Goal: Transaction & Acquisition: Subscribe to service/newsletter

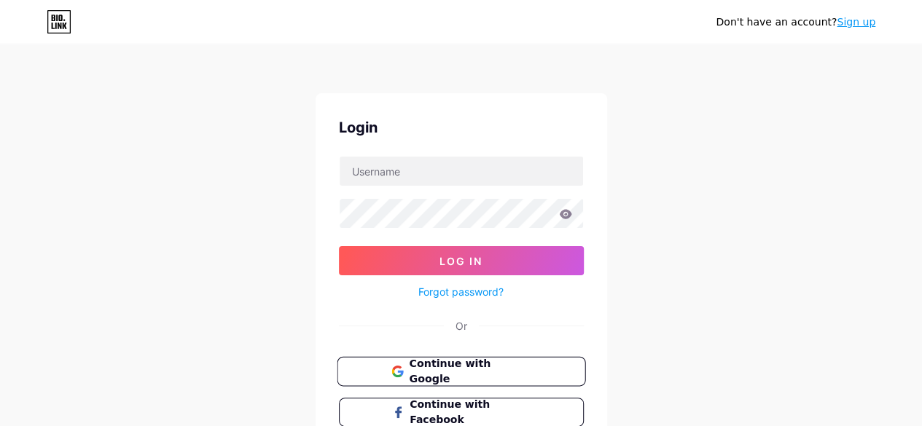
click at [503, 370] on span "Continue with Google" at bounding box center [470, 371] width 122 height 31
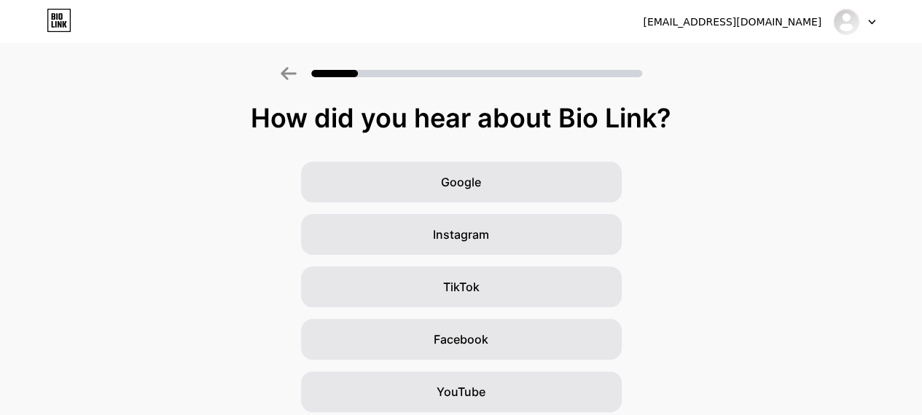
click at [858, 28] on div at bounding box center [854, 22] width 42 height 26
click at [776, 235] on div "Google Instagram TikTok Facebook YouTube Twitter/X Friends/family Other" at bounding box center [461, 366] width 922 height 408
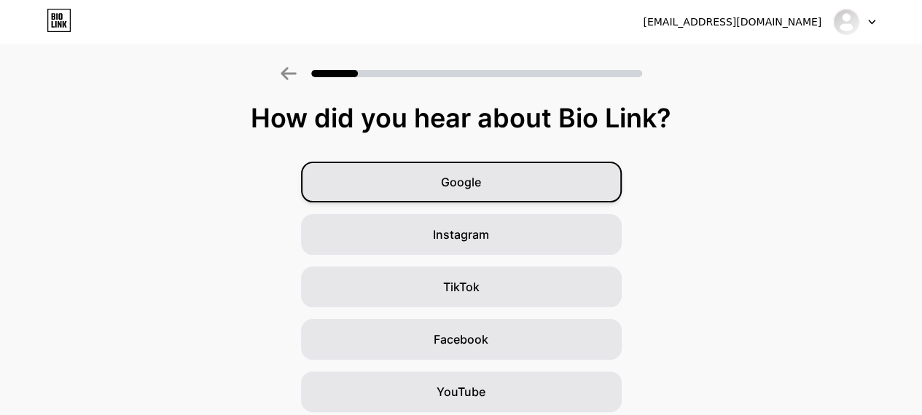
click at [477, 177] on span "Google" at bounding box center [461, 181] width 40 height 17
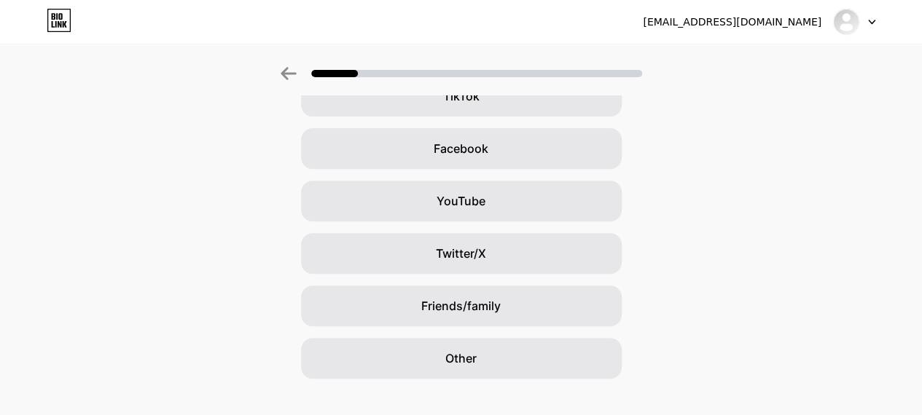
scroll to position [213, 0]
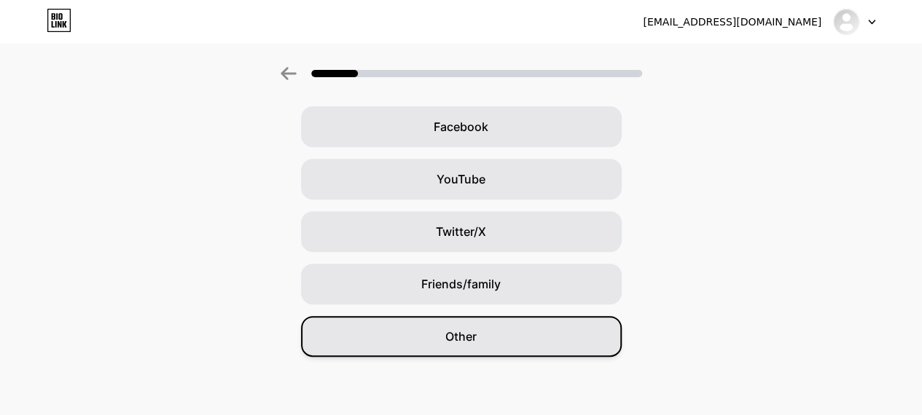
click at [528, 334] on div "Other" at bounding box center [461, 336] width 321 height 41
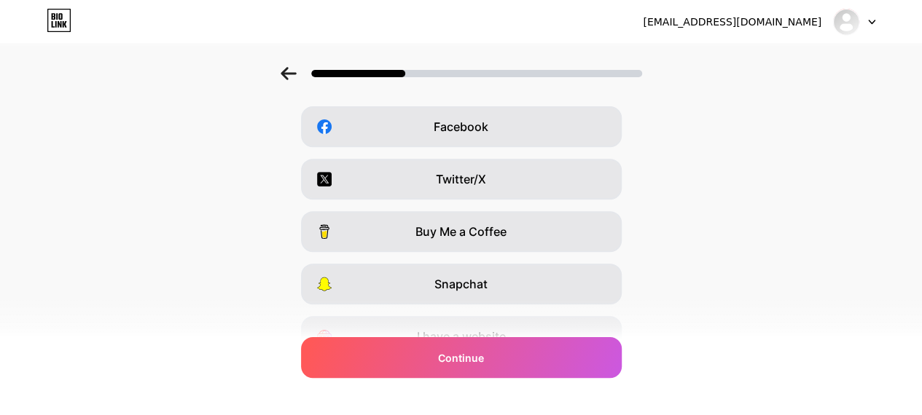
scroll to position [0, 0]
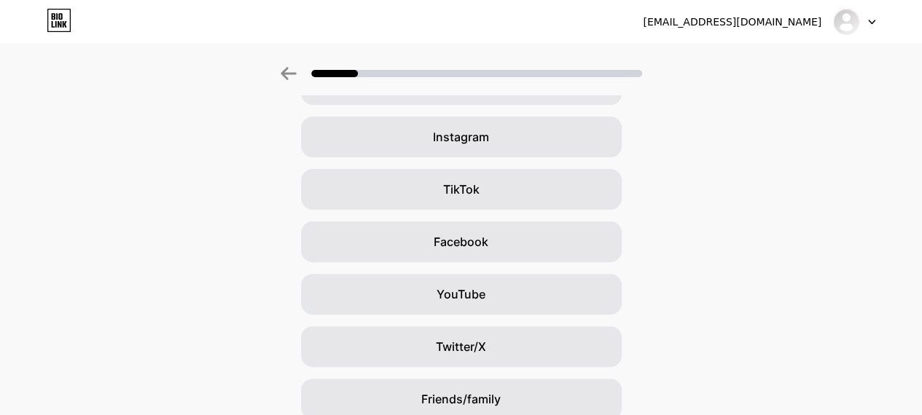
scroll to position [146, 0]
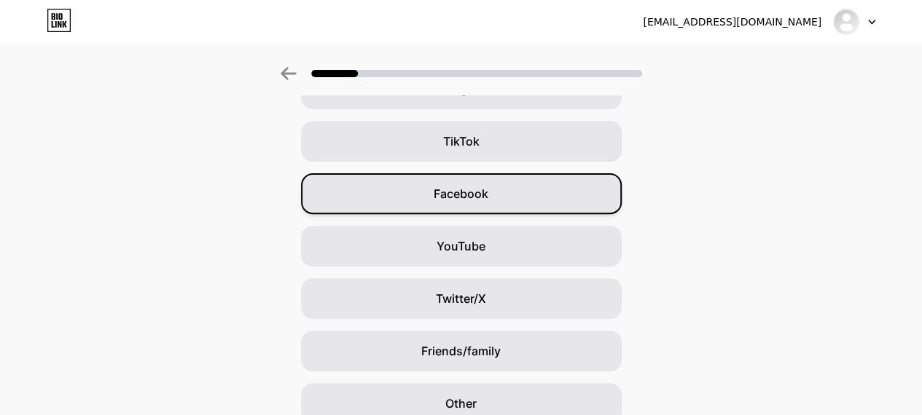
click at [509, 195] on div "Facebook" at bounding box center [461, 193] width 321 height 41
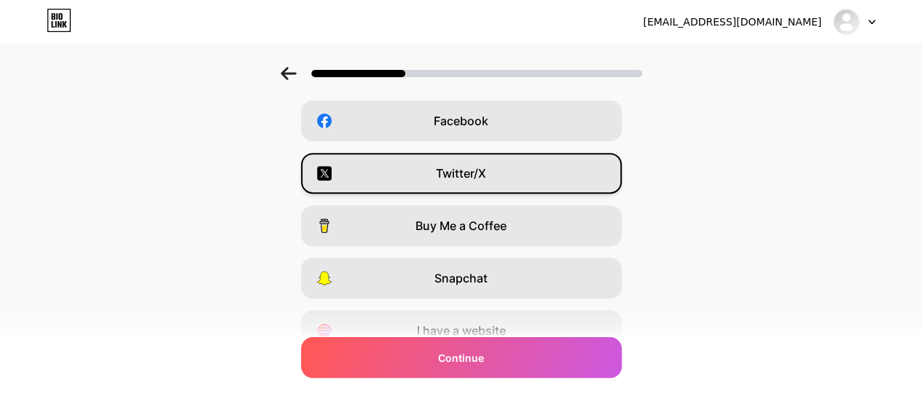
scroll to position [286, 0]
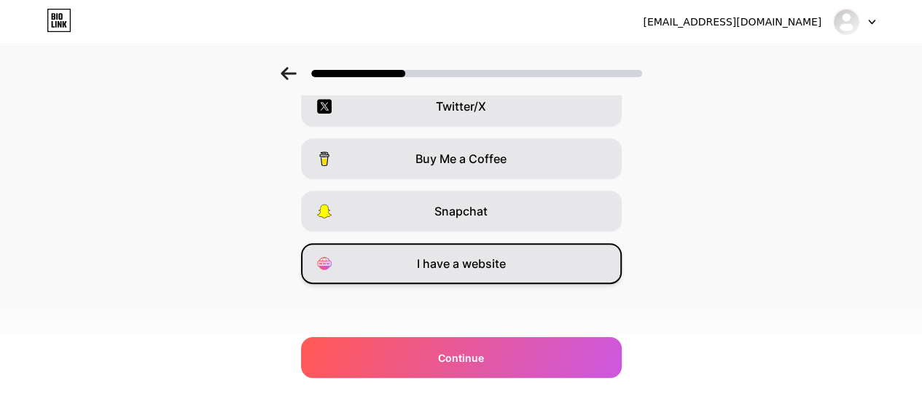
click at [519, 276] on div "I have a website" at bounding box center [461, 263] width 321 height 41
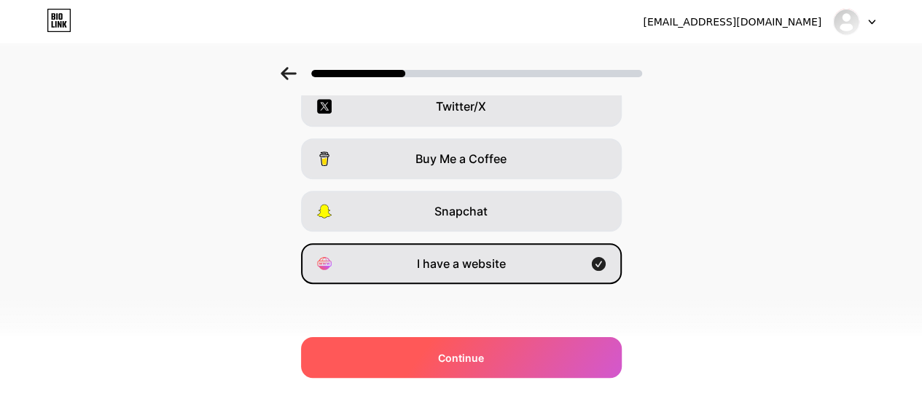
click at [516, 366] on div "Continue" at bounding box center [461, 357] width 321 height 41
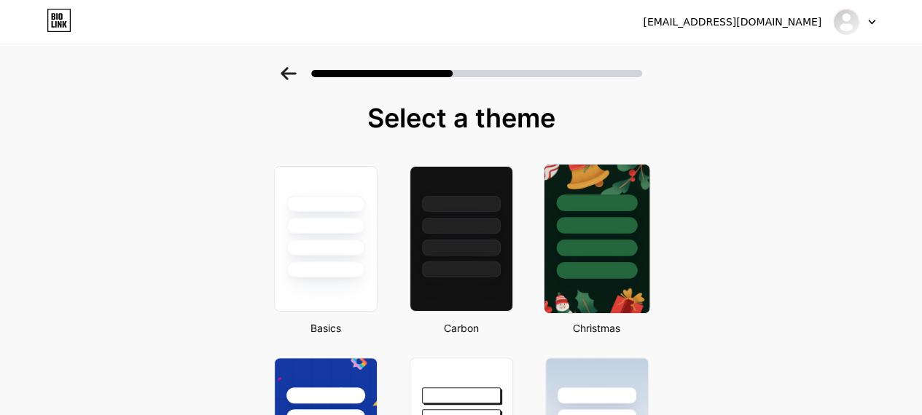
scroll to position [146, 0]
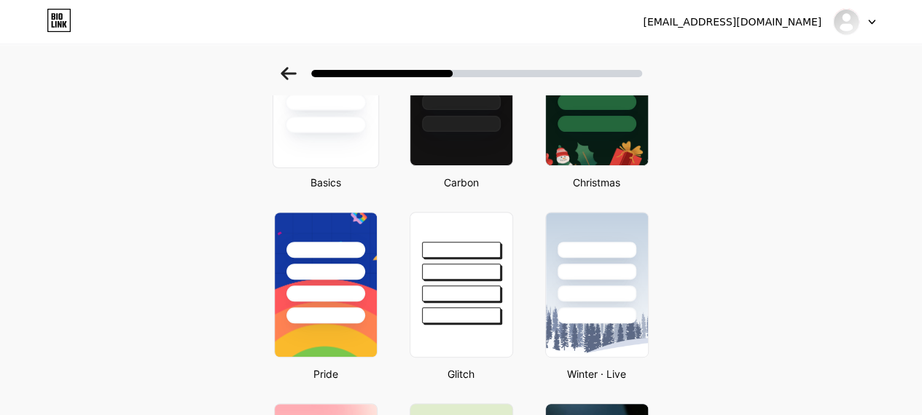
click at [378, 142] on div at bounding box center [325, 93] width 106 height 150
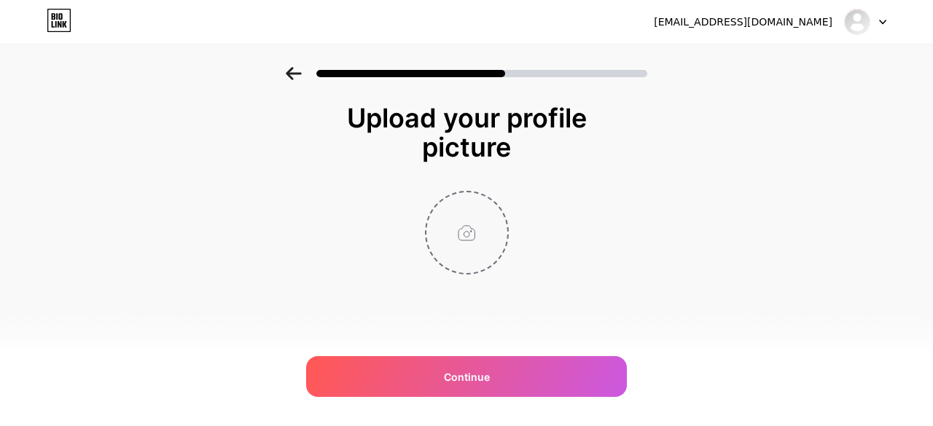
click at [462, 249] on input "file" at bounding box center [466, 232] width 81 height 81
type input "C:\fakepath\Alemba.com Logo.png"
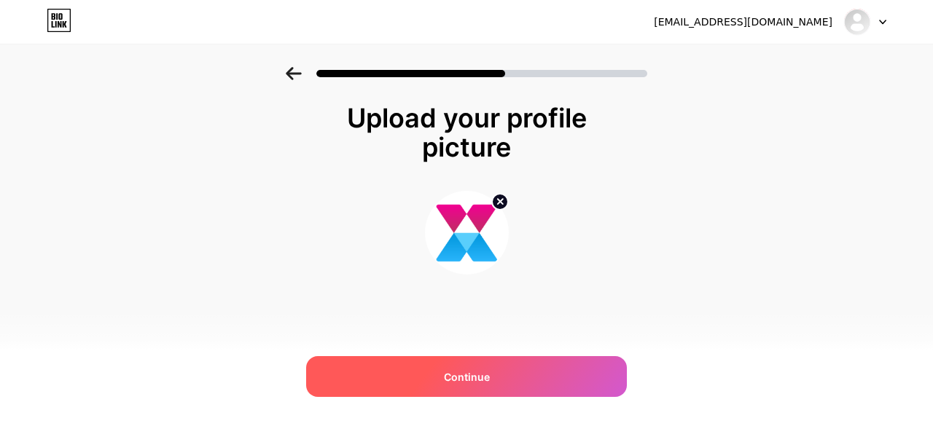
click at [404, 364] on div "Continue" at bounding box center [466, 376] width 321 height 41
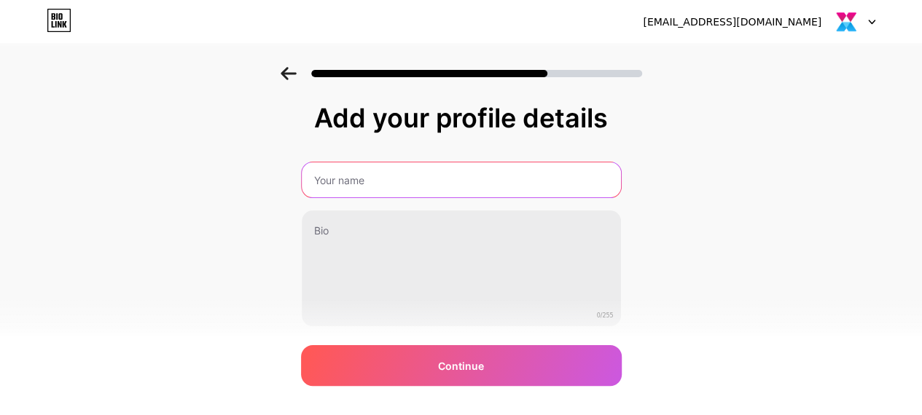
click at [389, 184] on input "text" at bounding box center [461, 180] width 319 height 35
type input "Alemba"
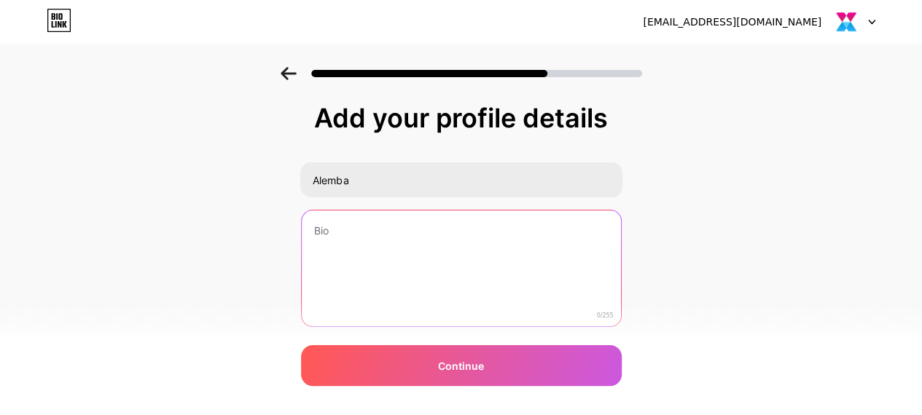
drag, startPoint x: 404, startPoint y: 248, endPoint x: 369, endPoint y: 47, distance: 203.5
click at [404, 247] on textarea at bounding box center [461, 269] width 319 height 117
paste textarea "Alemba is a leading innovator in ITSM software and service management tools, em…"
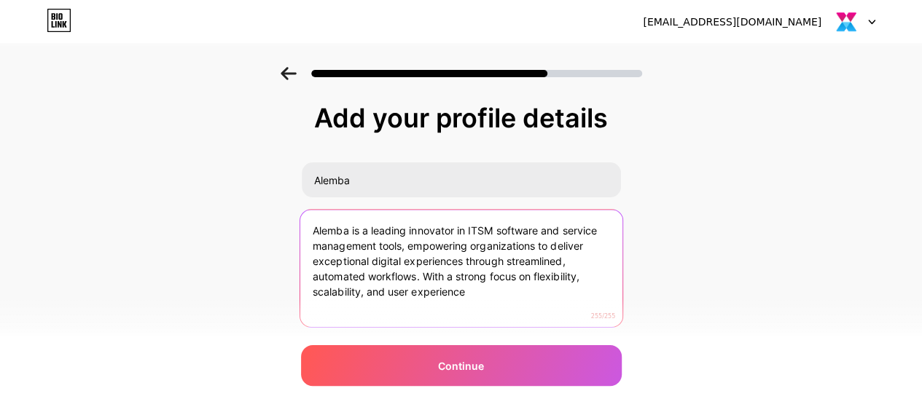
drag, startPoint x: 429, startPoint y: 281, endPoint x: 539, endPoint y: 305, distance: 112.7
click at [550, 308] on textarea "Alemba is a leading innovator in ITSM software and service management tools, em…" at bounding box center [461, 269] width 322 height 119
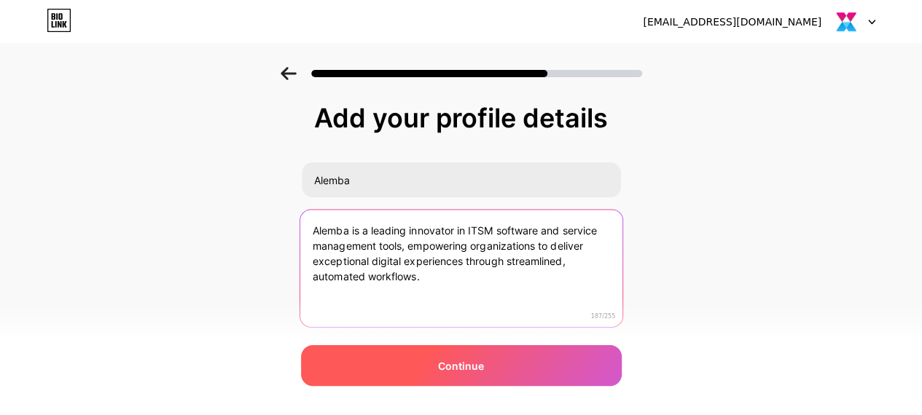
type textarea "Alemba is a leading innovator in ITSM software and service management tools, em…"
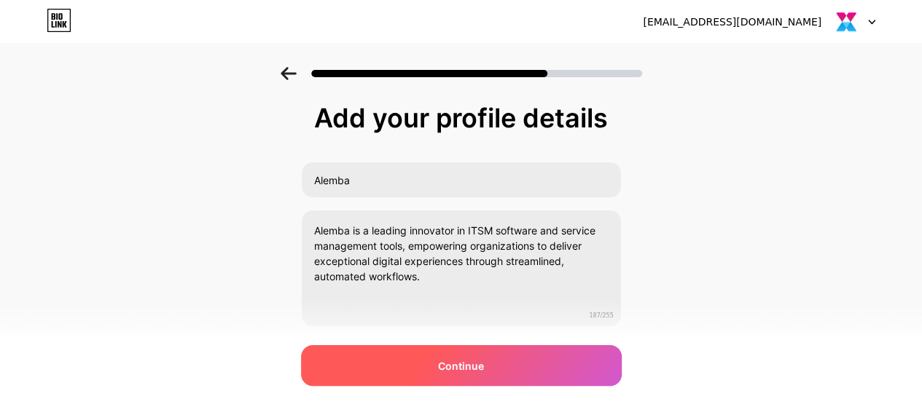
click at [512, 365] on div "Continue" at bounding box center [461, 365] width 321 height 41
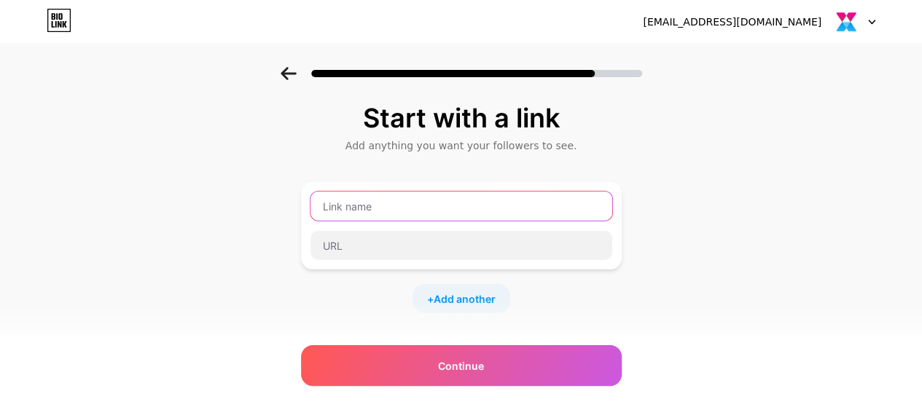
click at [388, 206] on input "text" at bounding box center [462, 206] width 302 height 29
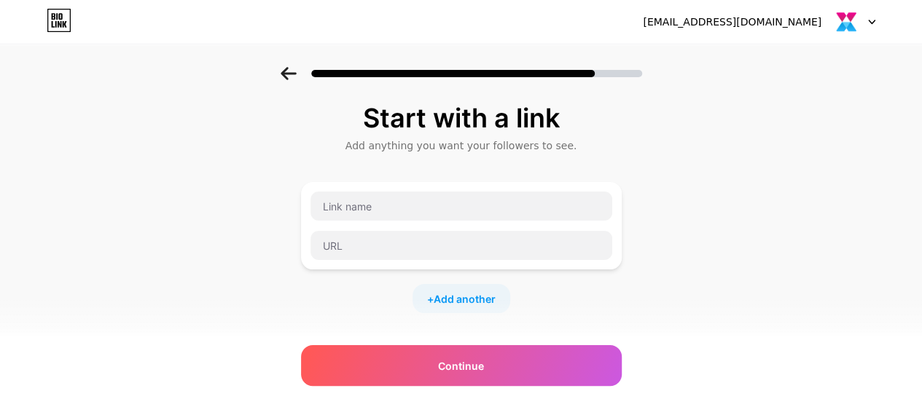
click at [397, 268] on div at bounding box center [461, 225] width 321 height 87
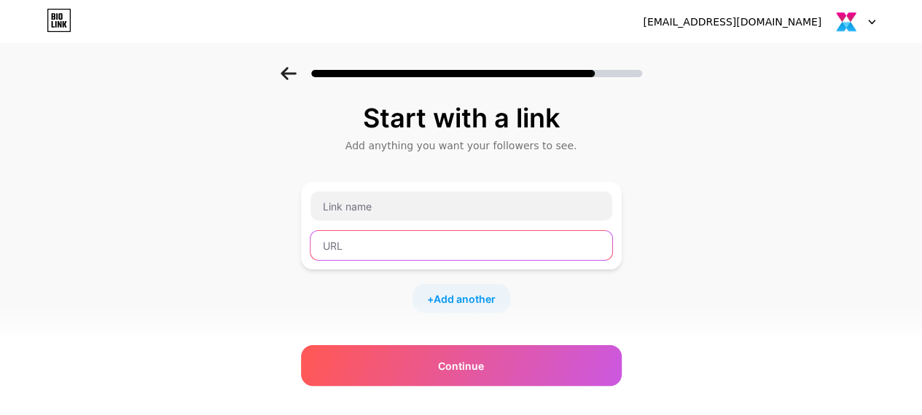
click at [409, 246] on input "text" at bounding box center [462, 245] width 302 height 29
paste input "https://alemba.com/"
type input "https://alemba.com/"
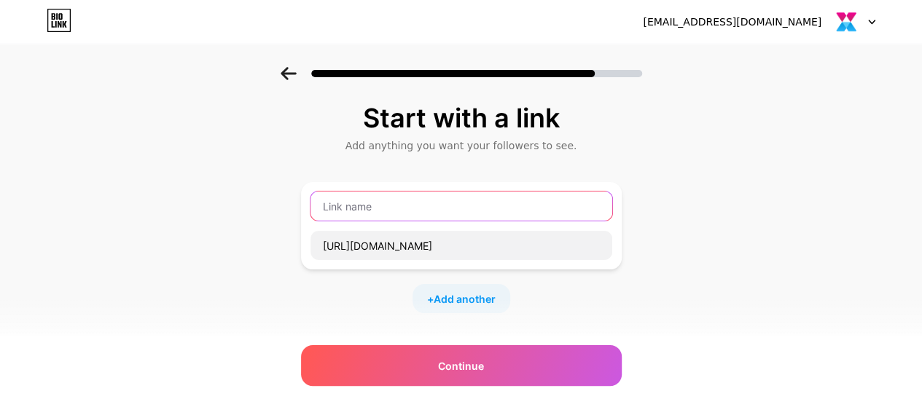
click at [408, 211] on input "text" at bounding box center [462, 206] width 302 height 29
paste input "ITSM"
type input "IT Service Management Software"
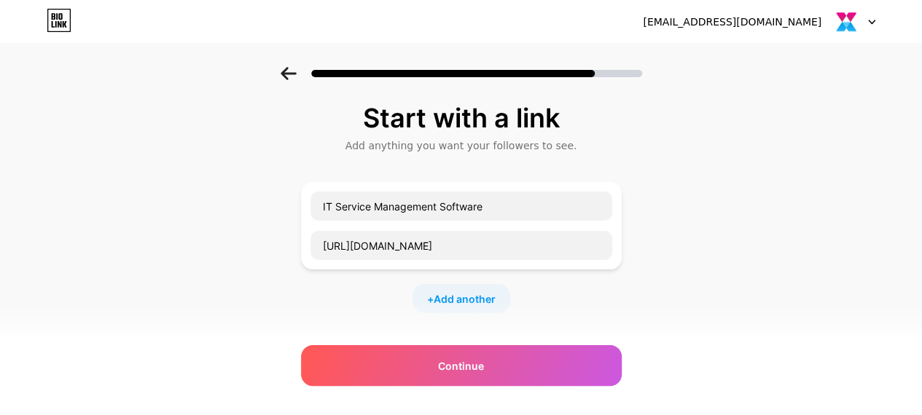
click at [474, 308] on div "+ Add another" at bounding box center [462, 298] width 98 height 29
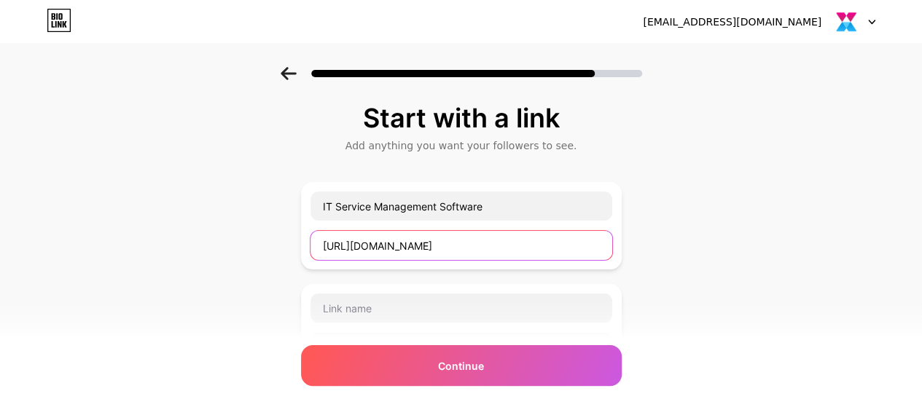
drag, startPoint x: 436, startPoint y: 246, endPoint x: 159, endPoint y: 249, distance: 277.0
click at [159, 249] on div "Start with a link Add anything you want your followers to see. IT Service Manag…" at bounding box center [461, 374] width 922 height 614
paste input "itsm"
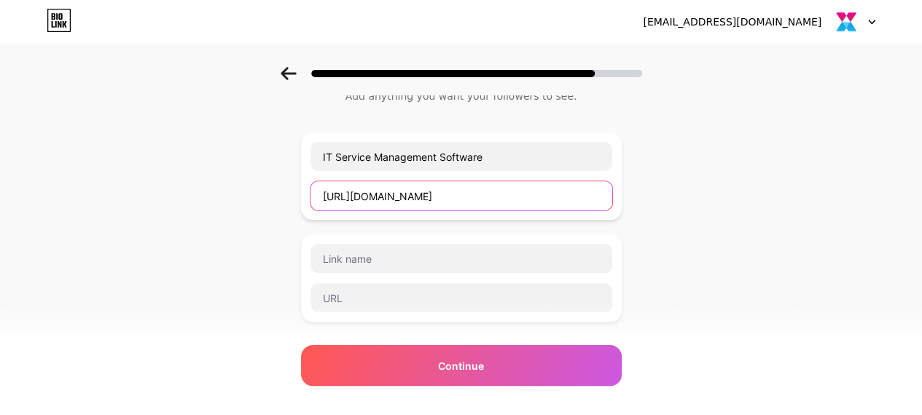
scroll to position [73, 0]
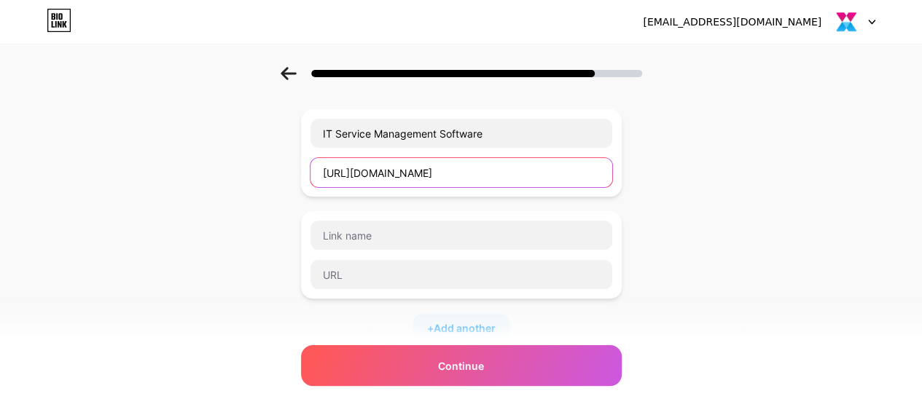
type input "https://alemba.com/itsm"
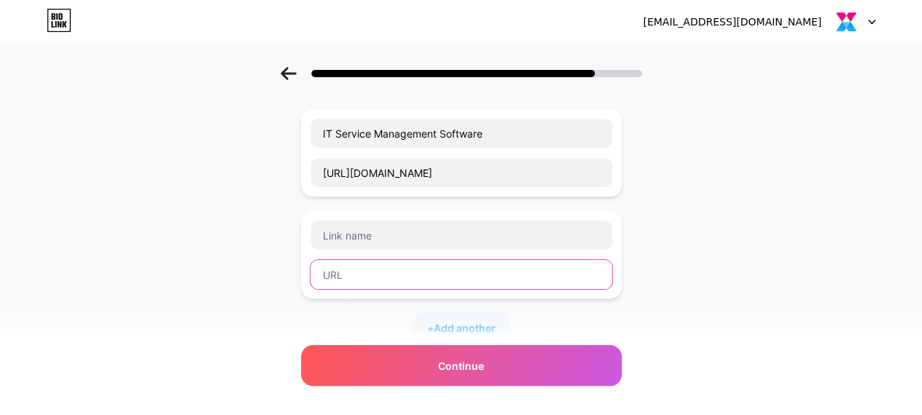
click at [426, 262] on input "text" at bounding box center [462, 274] width 302 height 29
paste input "https://alemba.com/esm"
type input "https://alemba.com/esm"
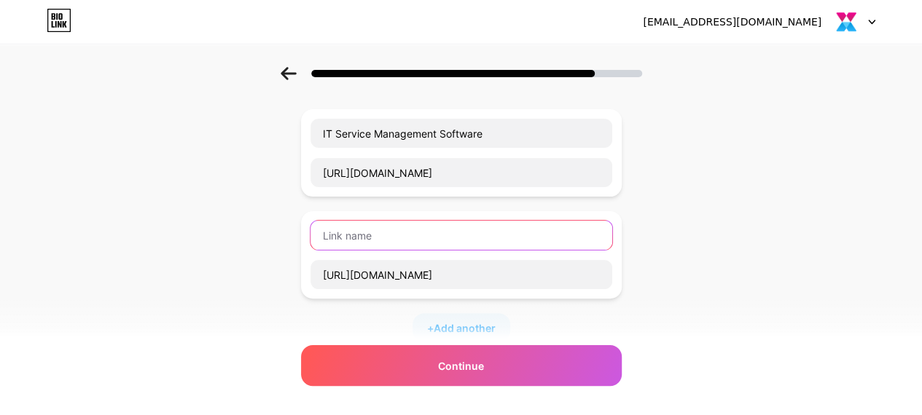
click at [431, 225] on input "text" at bounding box center [462, 235] width 302 height 29
paste input "business process automation software"
type input "business process automation software"
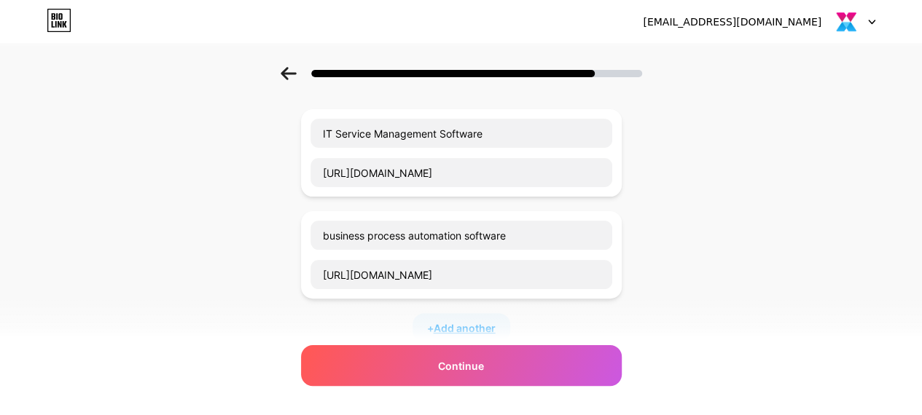
click at [485, 355] on div "Continue" at bounding box center [461, 365] width 321 height 41
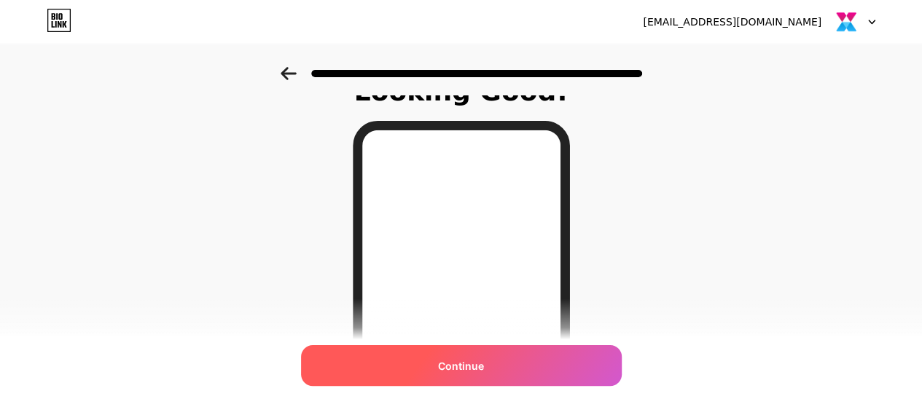
scroll to position [292, 0]
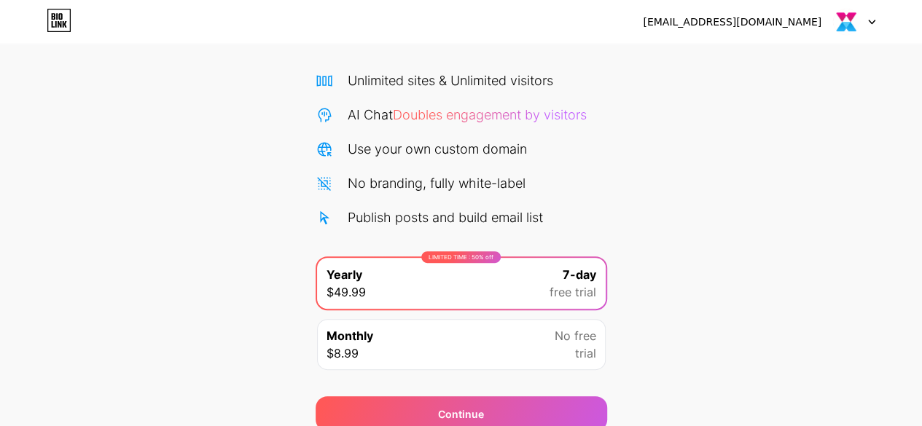
scroll to position [159, 0]
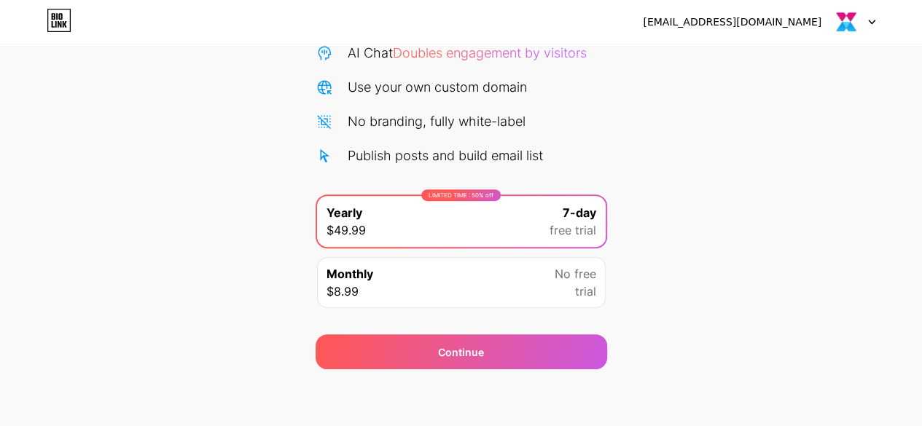
drag, startPoint x: 473, startPoint y: 285, endPoint x: 476, endPoint y: 300, distance: 14.9
click at [473, 285] on div "Monthly $8.99 No free trial" at bounding box center [461, 282] width 289 height 51
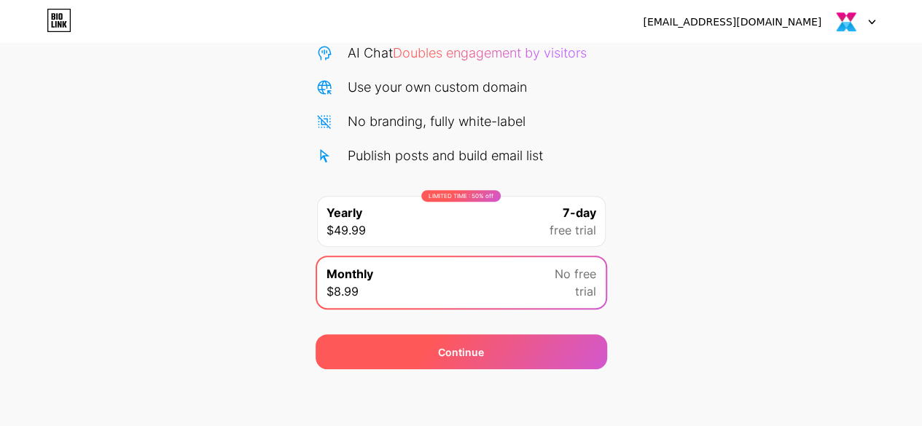
click at [453, 356] on span "Continue" at bounding box center [461, 352] width 46 height 15
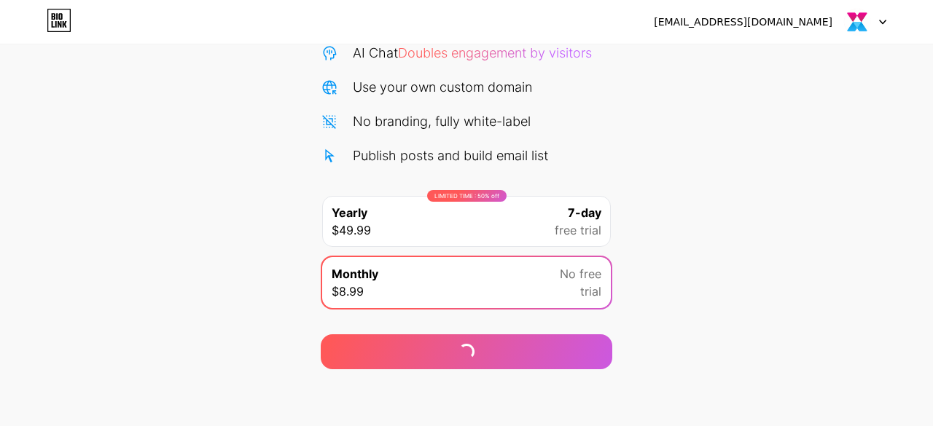
click at [462, 220] on div "LIMITED TIME : 50% off Yearly $49.99 7-day free trial" at bounding box center [466, 221] width 289 height 51
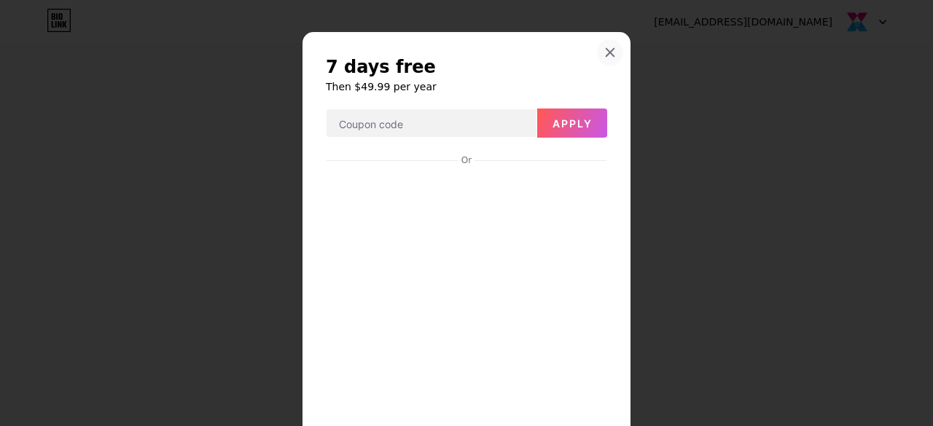
click at [597, 49] on div at bounding box center [610, 52] width 26 height 26
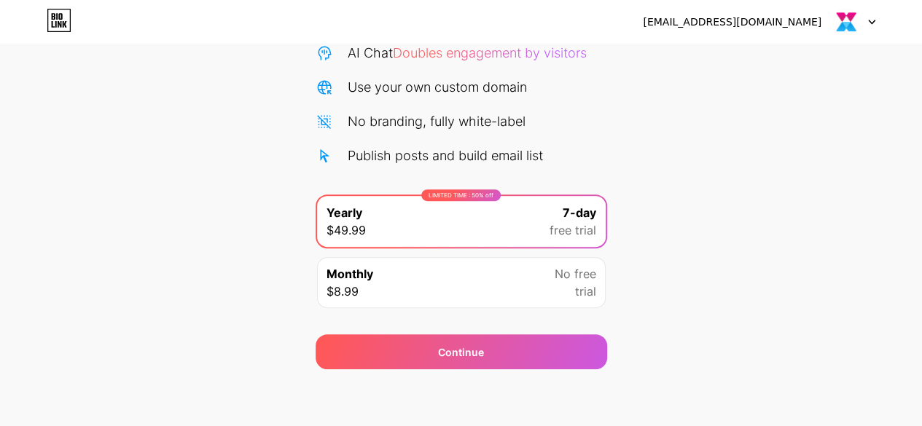
scroll to position [0, 0]
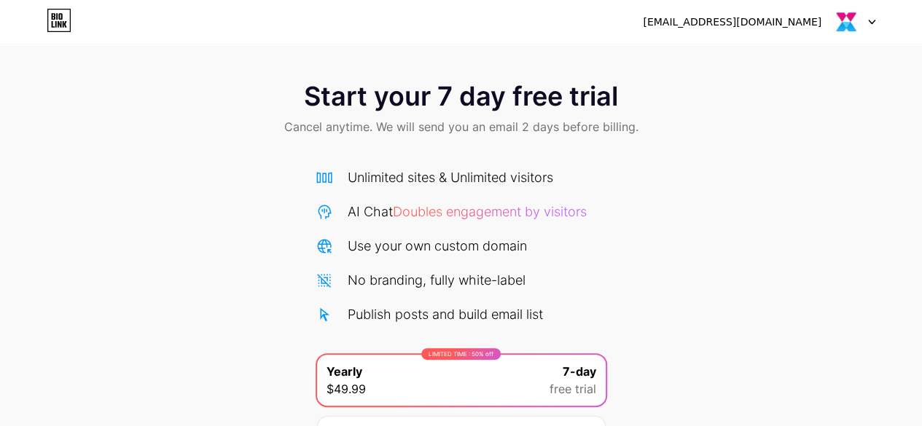
click at [883, 17] on div "alemba309@gmail.com Logout" at bounding box center [461, 22] width 922 height 26
click at [859, 24] on img at bounding box center [846, 22] width 28 height 28
click at [831, 28] on div "[EMAIL_ADDRESS][DOMAIN_NAME]" at bounding box center [759, 22] width 233 height 26
click at [878, 15] on div "alemba309@gmail.com Logout" at bounding box center [461, 22] width 922 height 26
click at [864, 20] on div at bounding box center [854, 22] width 42 height 26
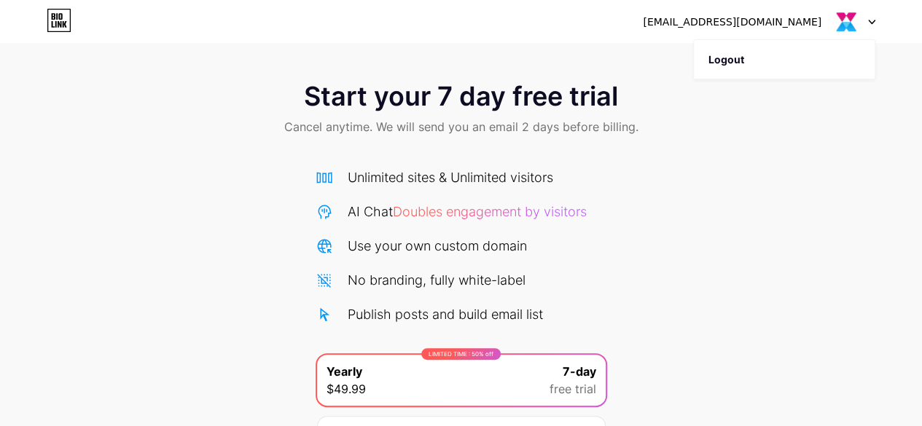
drag, startPoint x: 163, startPoint y: 100, endPoint x: 25, endPoint y: 57, distance: 145.0
click at [163, 100] on div "Start your 7 day free trial Cancel anytime. We will send you an email 2 days be…" at bounding box center [461, 110] width 922 height 86
click at [70, 24] on icon at bounding box center [59, 20] width 23 height 23
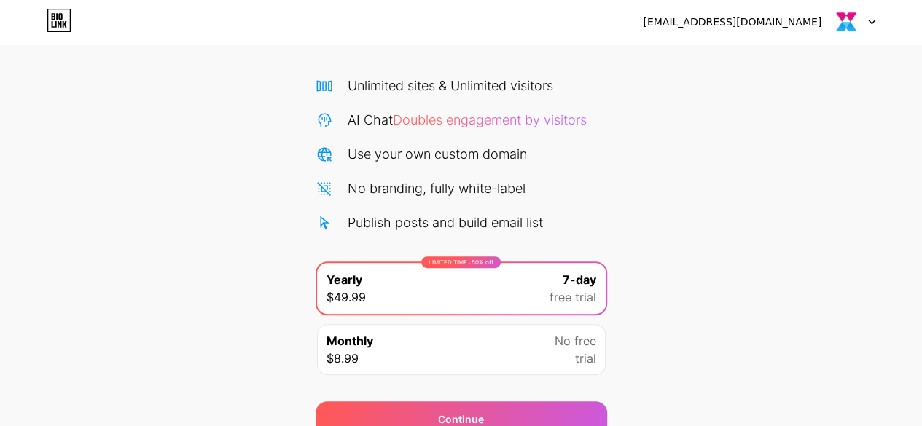
scroll to position [159, 0]
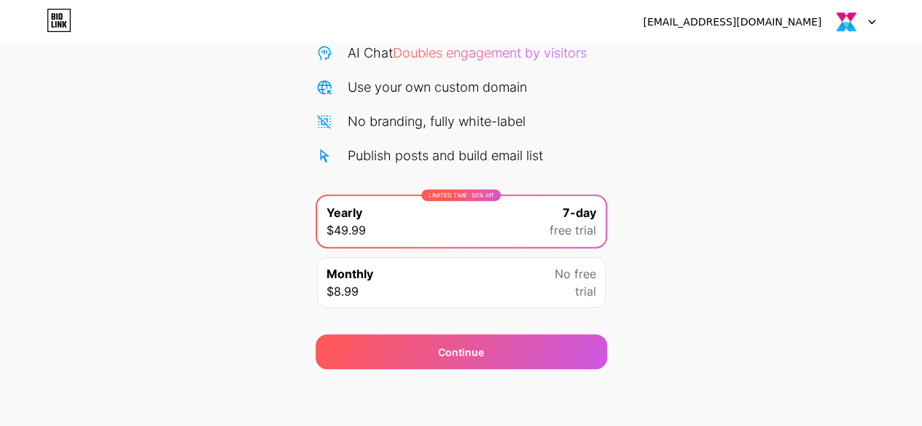
click at [517, 286] on div "Monthly $8.99 No free trial" at bounding box center [461, 282] width 289 height 51
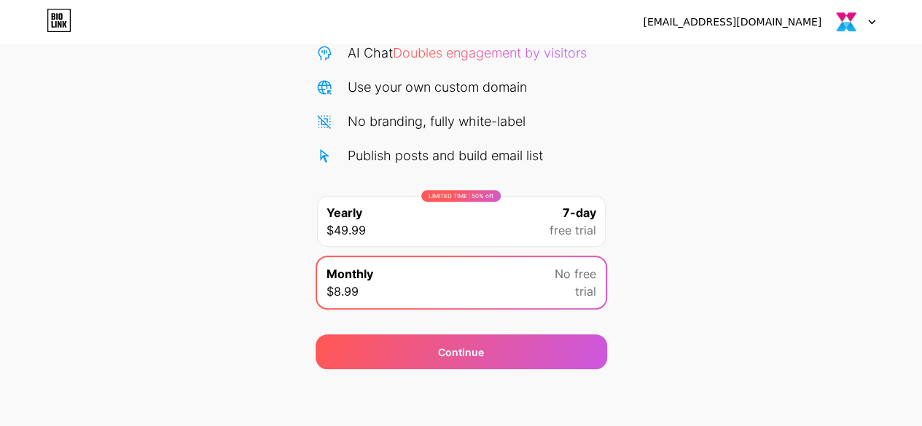
scroll to position [0, 0]
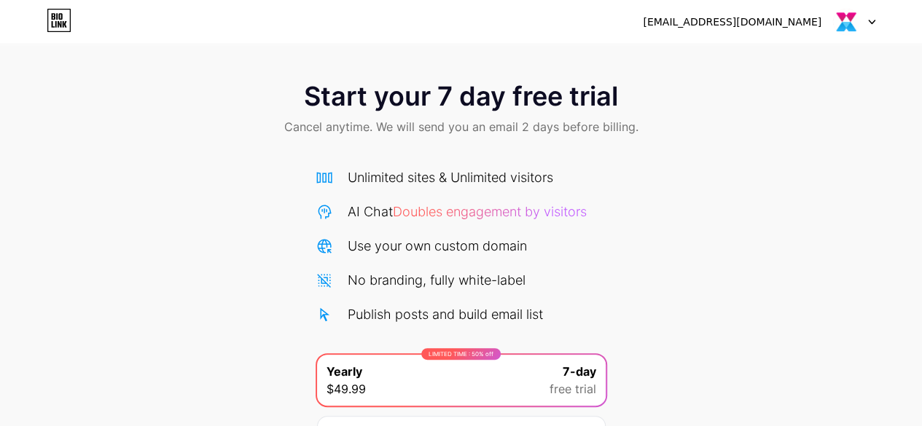
click at [862, 27] on div at bounding box center [854, 22] width 42 height 26
click at [783, 68] on li "Logout" at bounding box center [784, 59] width 181 height 39
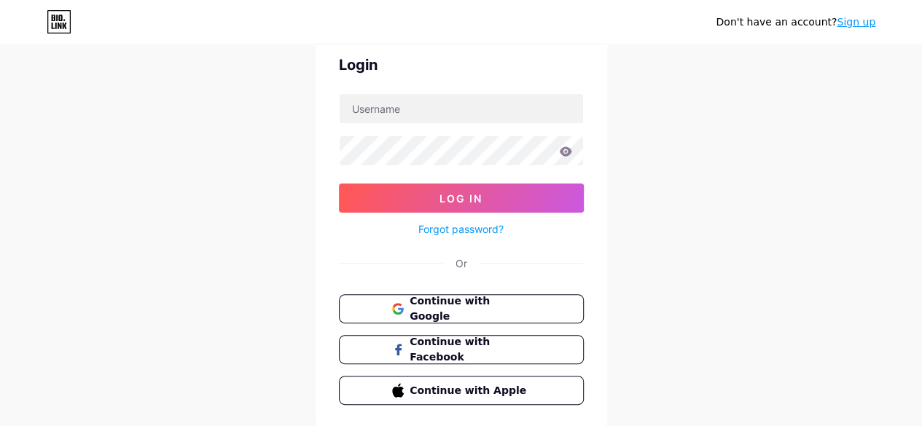
scroll to position [109, 0]
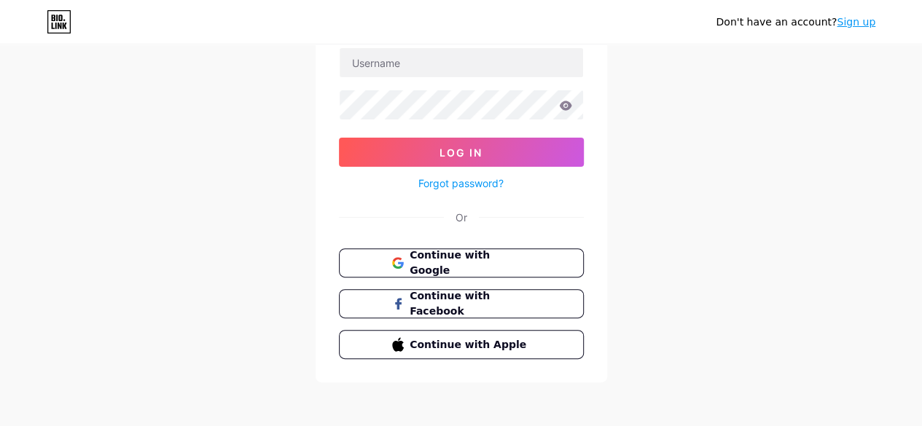
click at [503, 276] on div "Continue with Google Continue with Facebook Continue with Apple" at bounding box center [461, 304] width 245 height 111
click at [510, 265] on span "Continue with Google" at bounding box center [470, 263] width 122 height 31
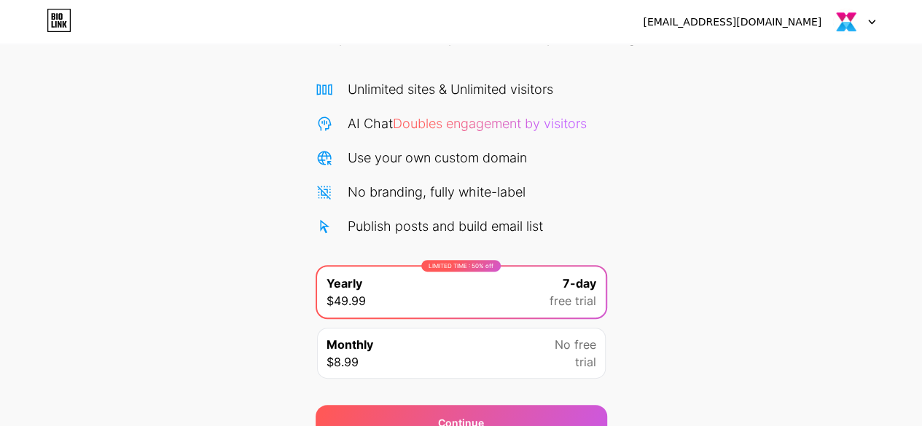
scroll to position [159, 0]
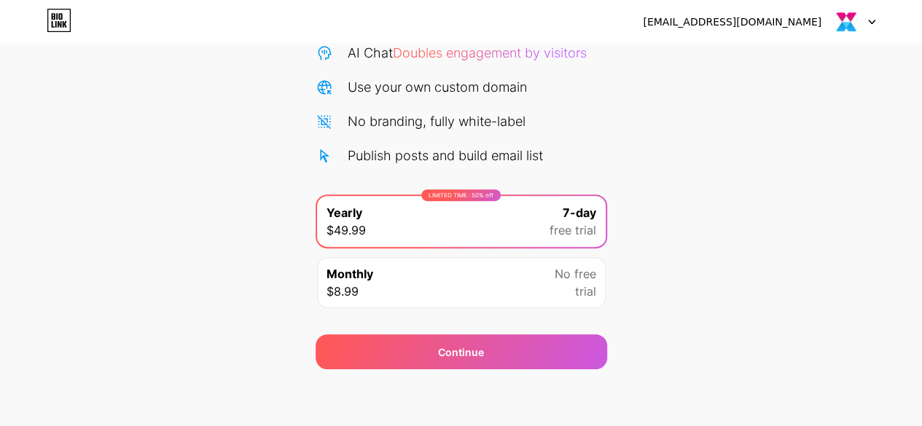
click at [501, 298] on div "Monthly $8.99 No free trial" at bounding box center [461, 282] width 289 height 51
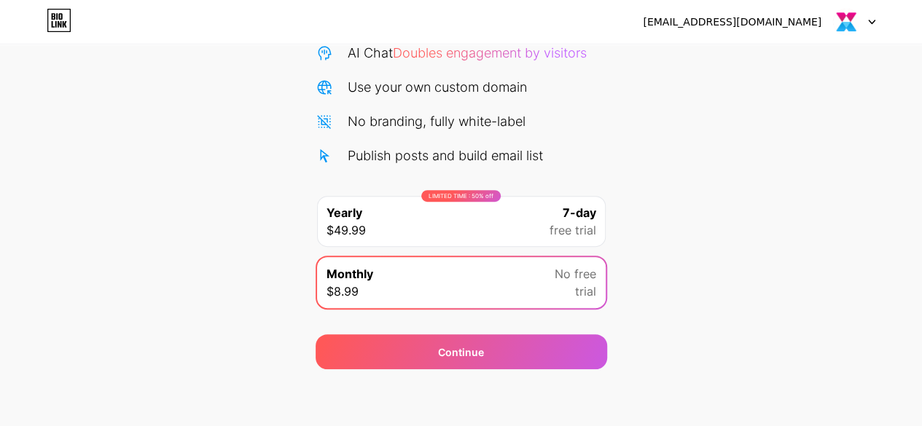
scroll to position [86, 0]
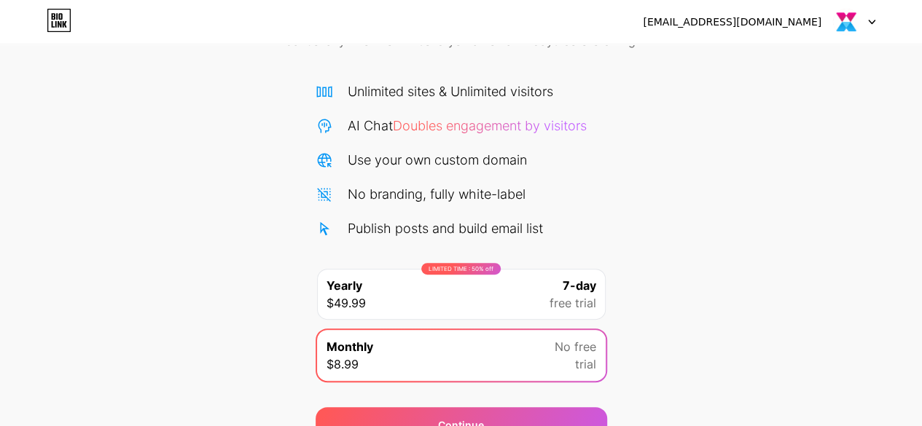
click at [474, 229] on div "Publish posts and build email list" at bounding box center [445, 229] width 195 height 20
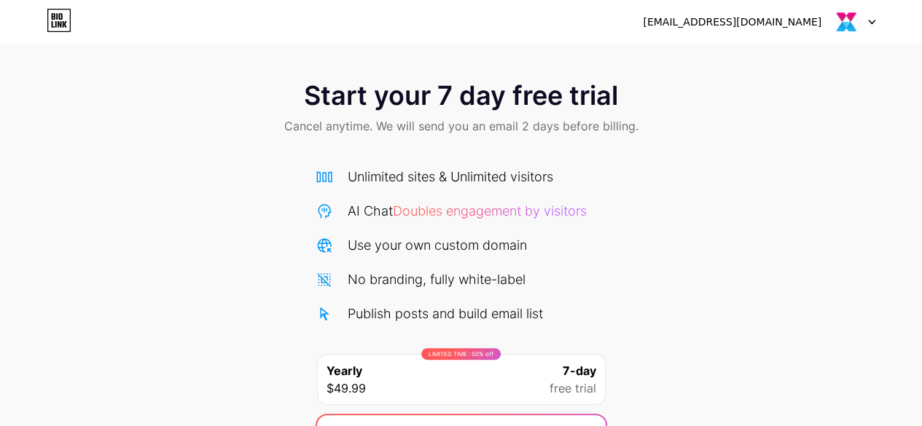
scroll to position [0, 0]
click at [536, 211] on span "Doubles engagement by visitors" at bounding box center [490, 211] width 194 height 15
click at [438, 164] on div "Unlimited sites & Unlimited visitors AI Chat Doubles engagement by visitors Use…" at bounding box center [462, 314] width 292 height 323
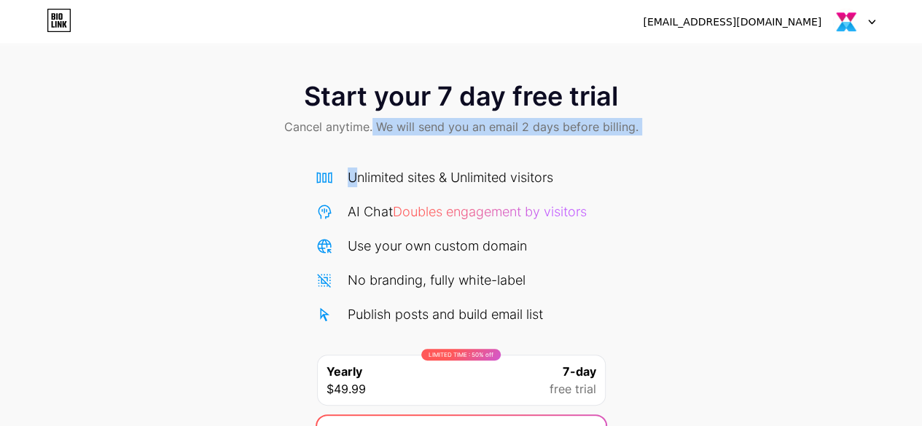
drag, startPoint x: 356, startPoint y: 161, endPoint x: 385, endPoint y: 98, distance: 68.8
click at [380, 106] on div "Start your 7 day free trial Cancel anytime. We will send you an email 2 days be…" at bounding box center [461, 297] width 922 height 461
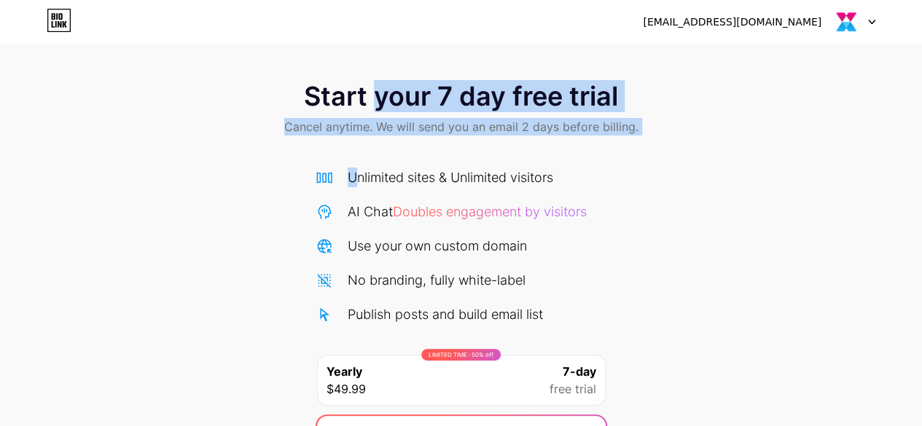
click at [394, 86] on span "Start your 7 day free trial" at bounding box center [461, 96] width 314 height 29
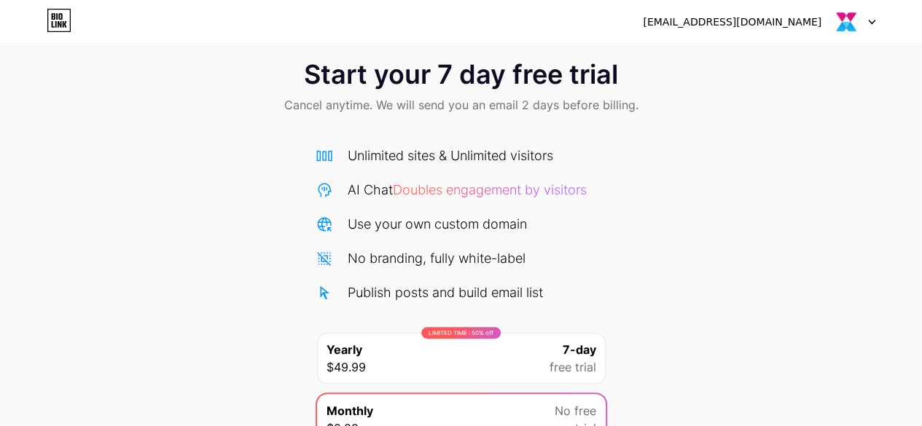
scroll to position [159, 0]
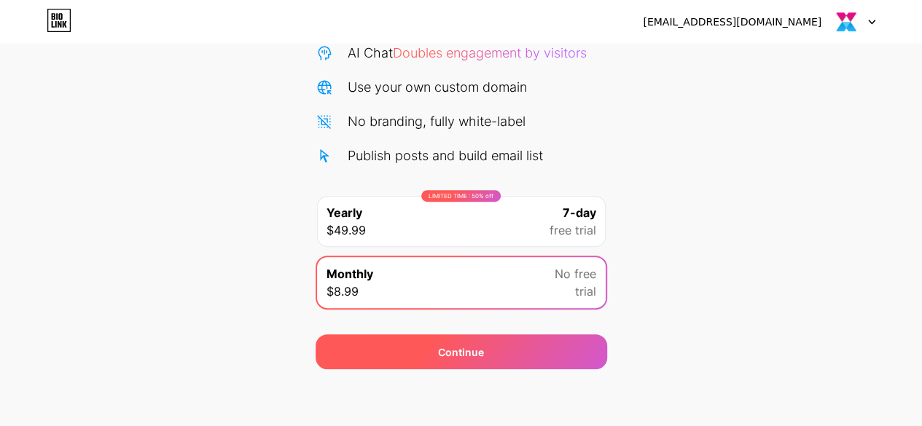
click at [500, 356] on div "Continue" at bounding box center [462, 352] width 292 height 35
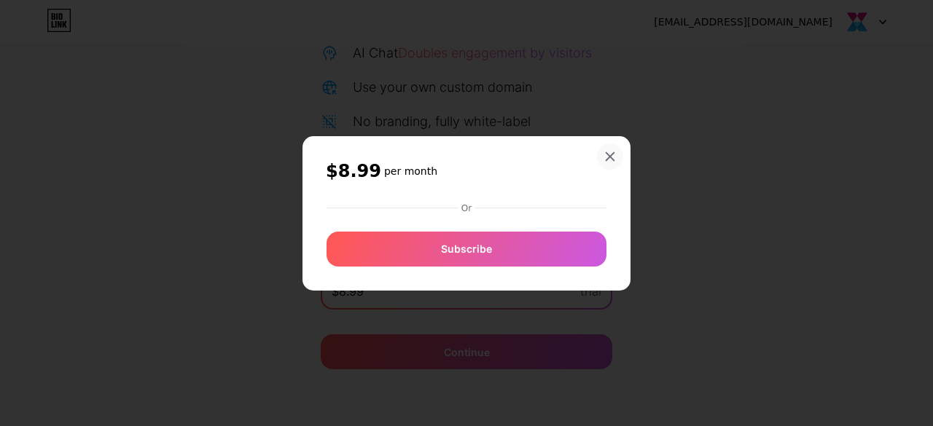
click at [606, 152] on icon at bounding box center [610, 156] width 8 height 8
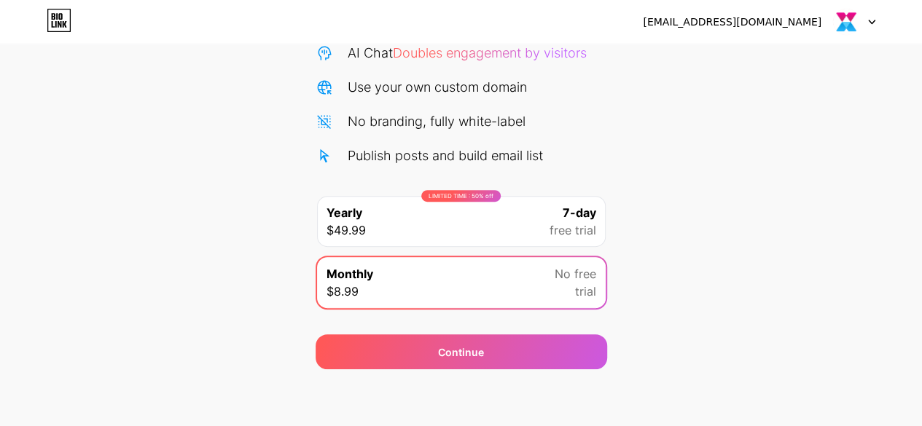
click at [535, 212] on div "LIMITED TIME : 50% off Yearly $49.99 7-day free trial" at bounding box center [461, 221] width 289 height 51
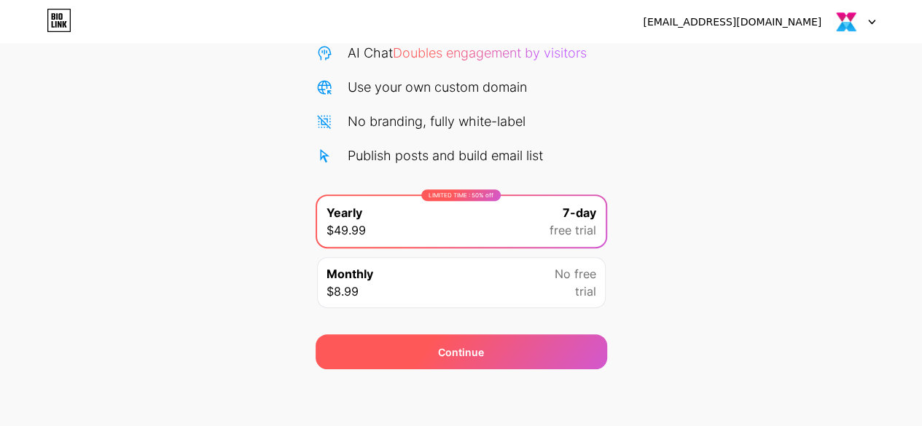
click at [481, 362] on div "Continue" at bounding box center [462, 352] width 292 height 35
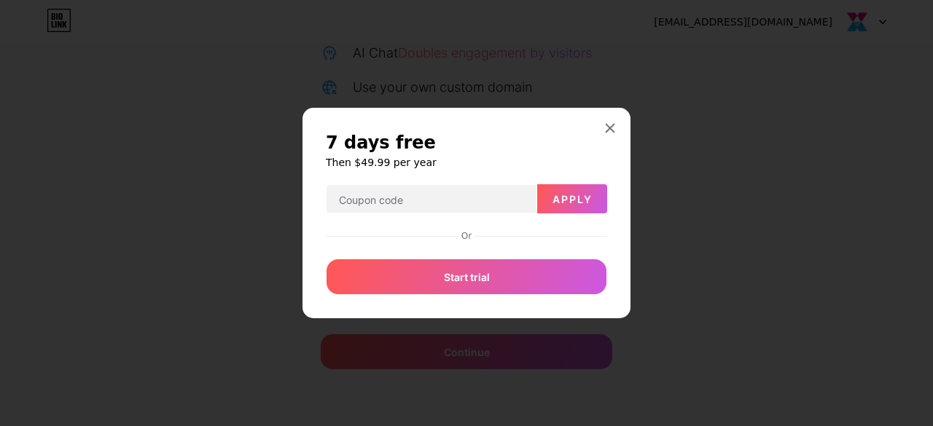
click at [615, 125] on div at bounding box center [610, 128] width 26 height 26
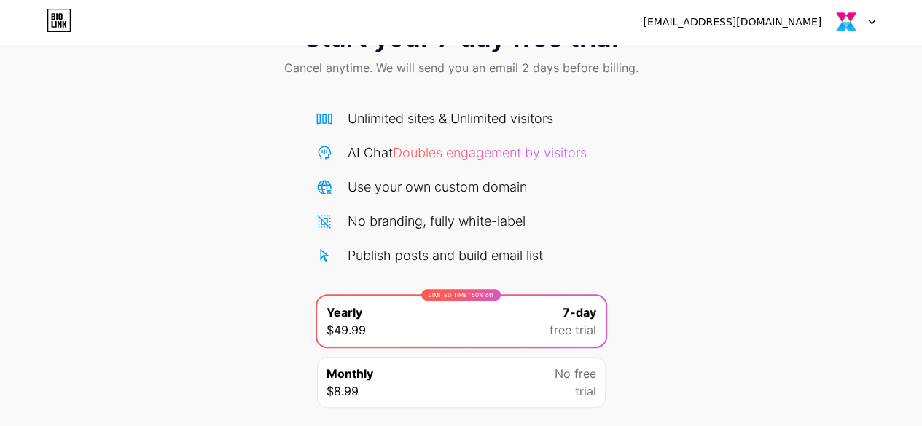
scroll to position [0, 0]
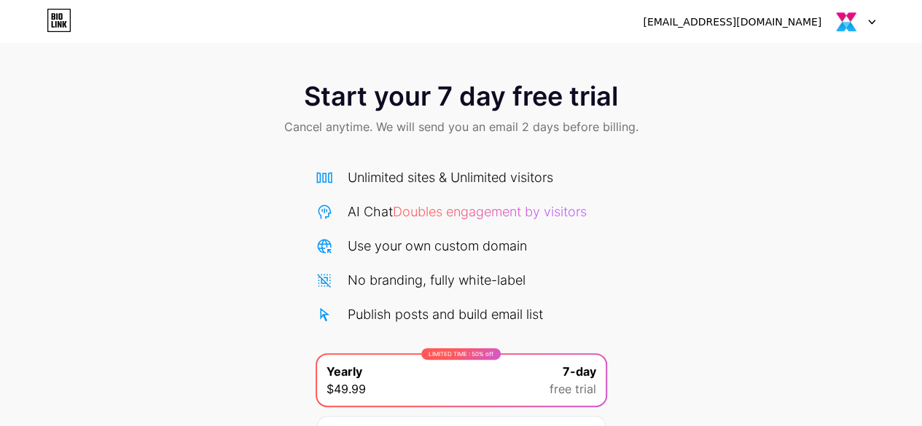
click at [50, 21] on icon at bounding box center [59, 20] width 25 height 23
click at [860, 28] on div at bounding box center [854, 22] width 42 height 26
click at [762, 25] on div "[EMAIL_ADDRESS][DOMAIN_NAME]" at bounding box center [732, 22] width 179 height 15
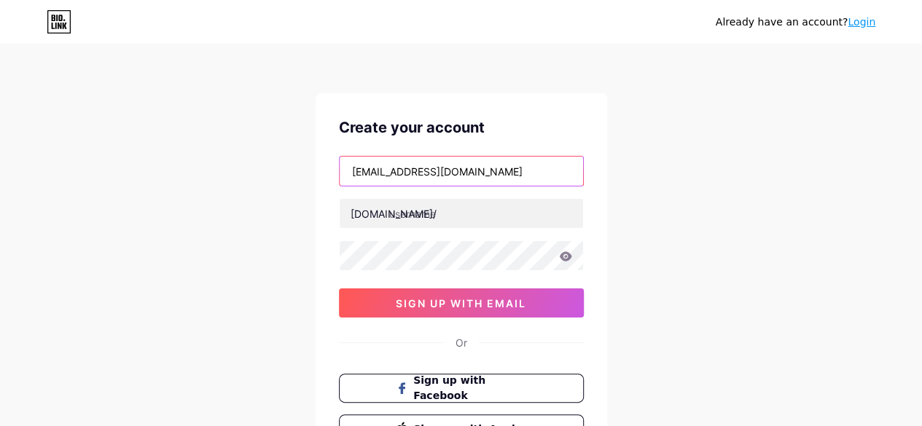
drag, startPoint x: 477, startPoint y: 177, endPoint x: 178, endPoint y: 189, distance: 299.8
click at [178, 189] on div "Already have an account? Login Create your account alemba309@gmail.com bio.link…" at bounding box center [461, 279] width 922 height 558
paste input "yukti@measuremarketing"
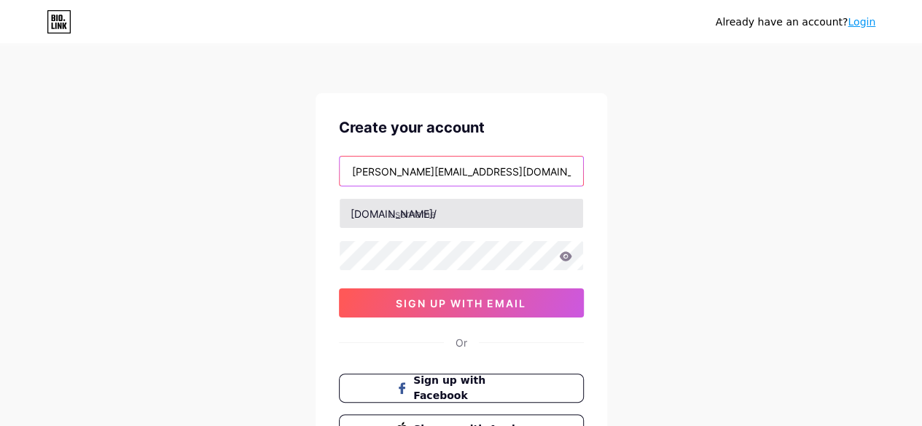
type input "yukti@measuremarketing.com"
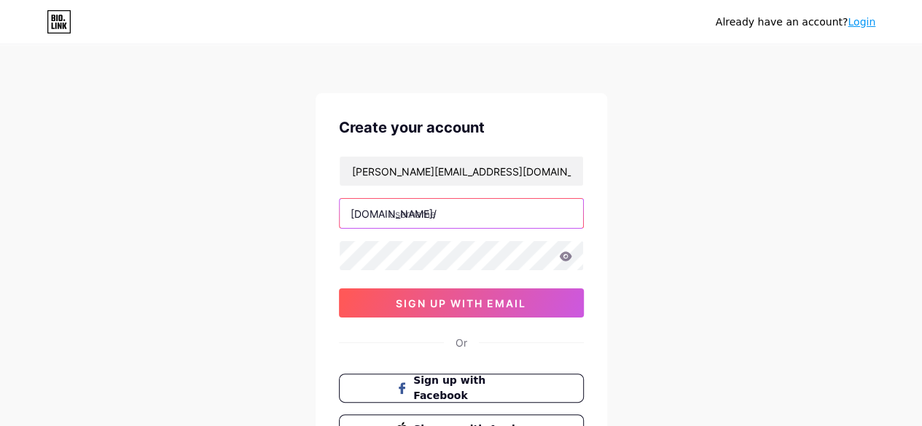
click at [435, 215] on input "text" at bounding box center [461, 213] width 243 height 29
type input "alembaitsm"
click at [569, 257] on icon at bounding box center [565, 255] width 12 height 9
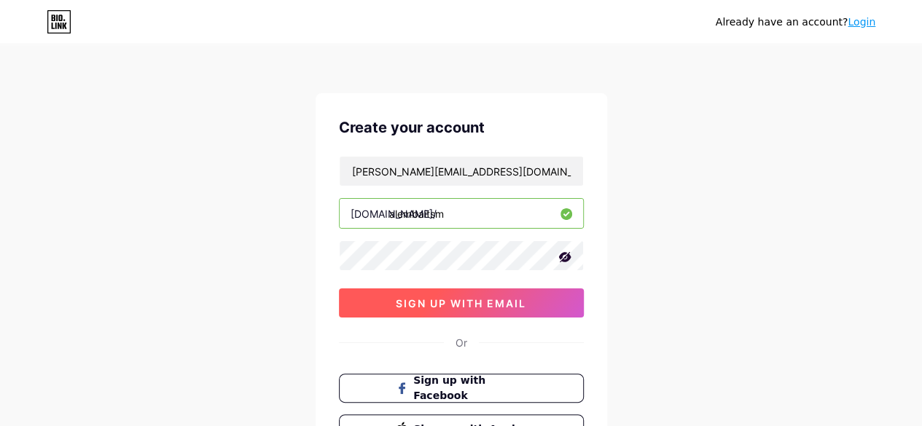
click at [482, 313] on button "sign up with email" at bounding box center [461, 303] width 245 height 29
click at [487, 305] on span "sign up with email" at bounding box center [461, 303] width 130 height 12
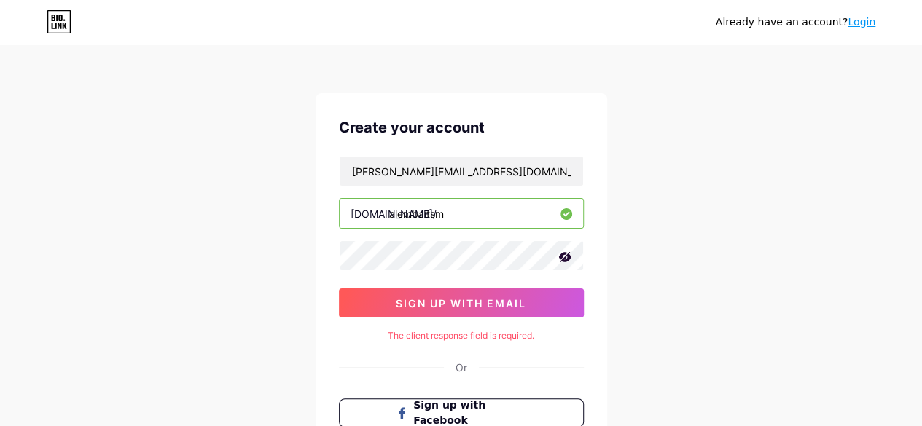
drag, startPoint x: 680, startPoint y: 265, endPoint x: 598, endPoint y: 289, distance: 85.1
click at [680, 265] on div "Already have an account? Login Create your account yukti@measuremarketing.com b…" at bounding box center [461, 291] width 922 height 582
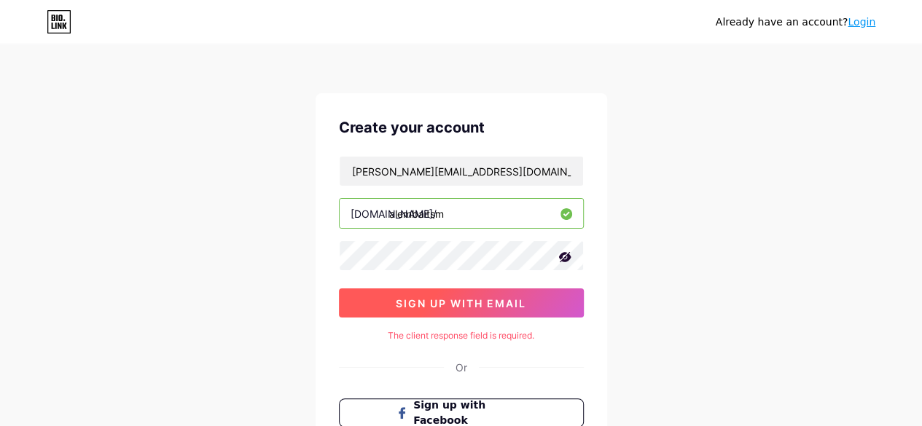
click at [570, 300] on button "sign up with email" at bounding box center [461, 303] width 245 height 29
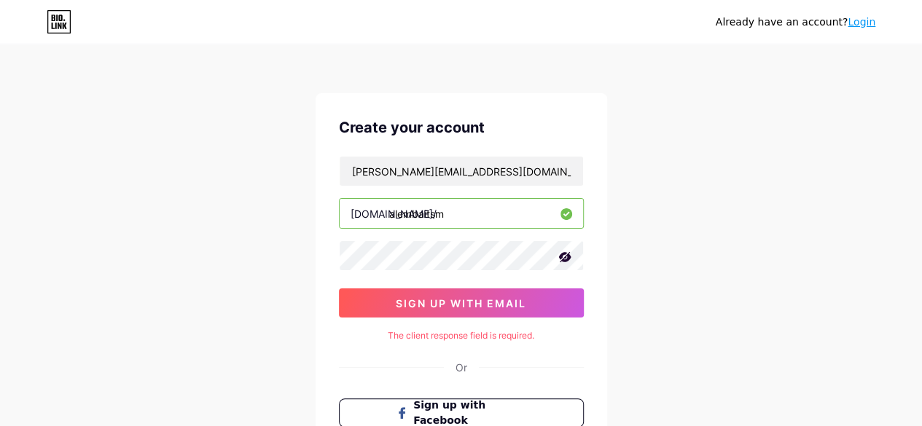
click at [471, 221] on input "alembaitsm" at bounding box center [461, 213] width 243 height 29
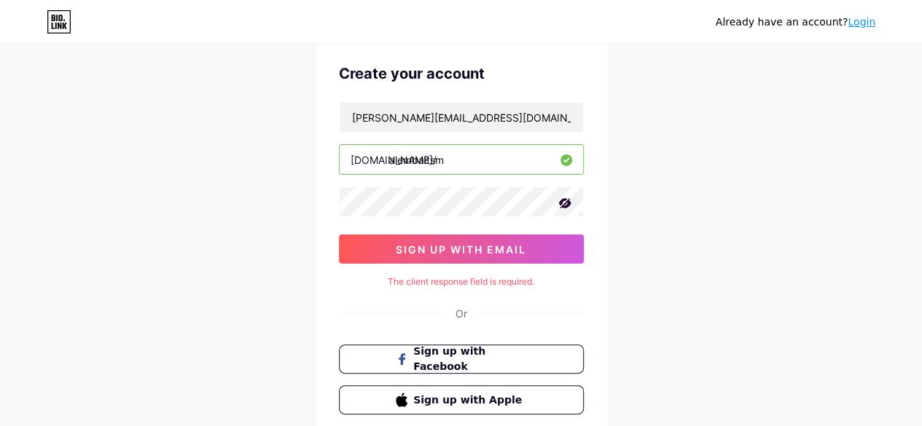
scroll to position [73, 0]
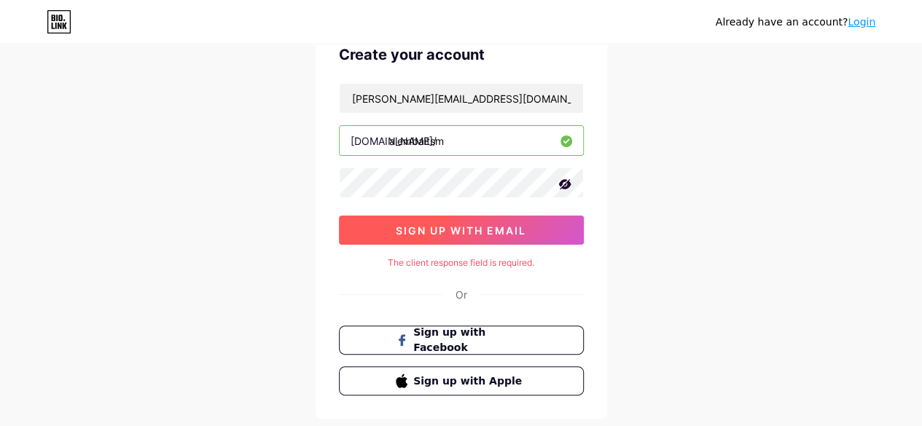
click at [471, 224] on span "sign up with email" at bounding box center [461, 230] width 130 height 12
click at [466, 235] on span "sign up with email" at bounding box center [461, 230] width 130 height 12
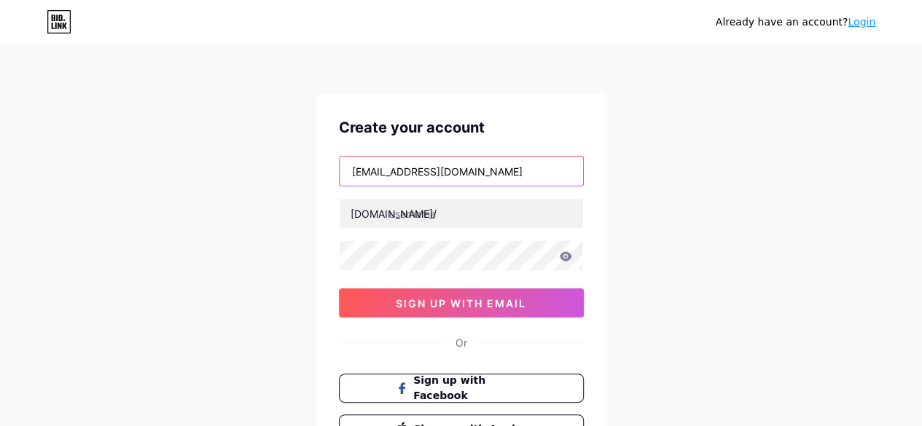
drag, startPoint x: 480, startPoint y: 174, endPoint x: 246, endPoint y: 173, distance: 234.0
click at [246, 173] on div "Already have an account? Login Create your account alemba309@gmail.com bio.link…" at bounding box center [461, 279] width 922 height 558
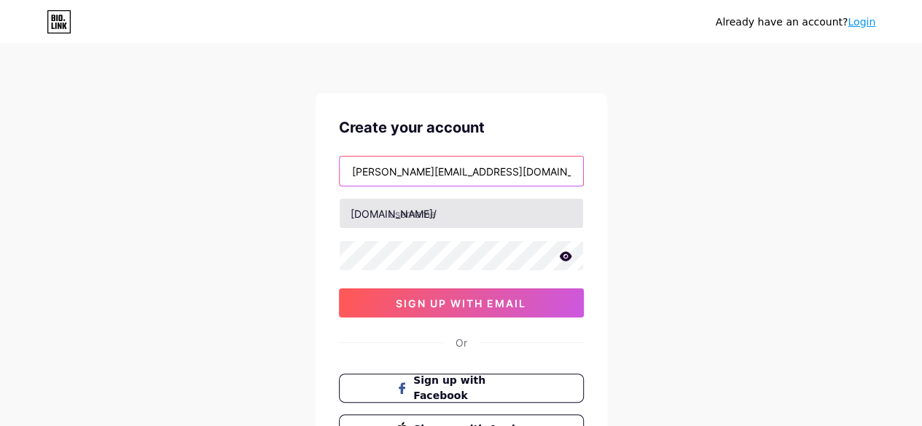
type input "yukti@measuremarketing.com"
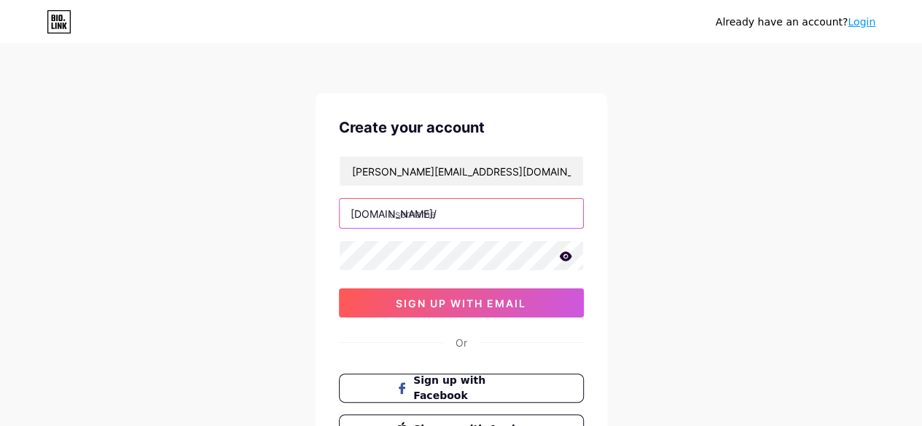
click at [458, 214] on input "text" at bounding box center [461, 213] width 243 height 29
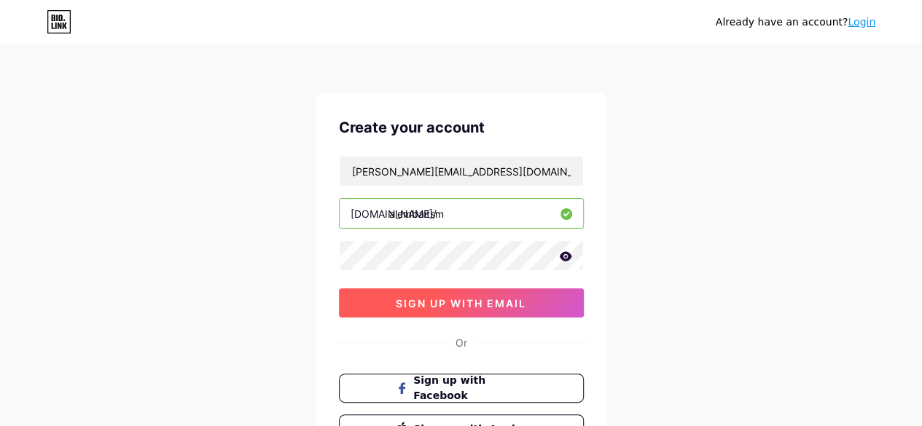
type input "alembaitsm"
click at [454, 304] on span "sign up with email" at bounding box center [461, 303] width 130 height 12
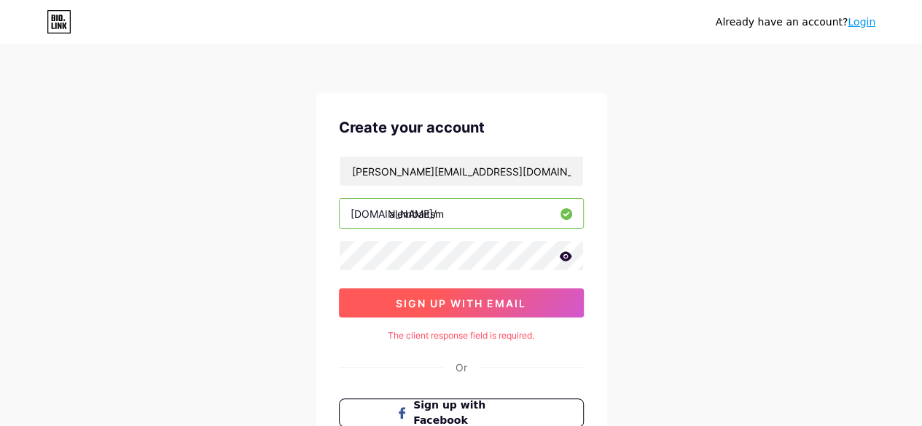
click at [563, 300] on button "sign up with email" at bounding box center [461, 303] width 245 height 29
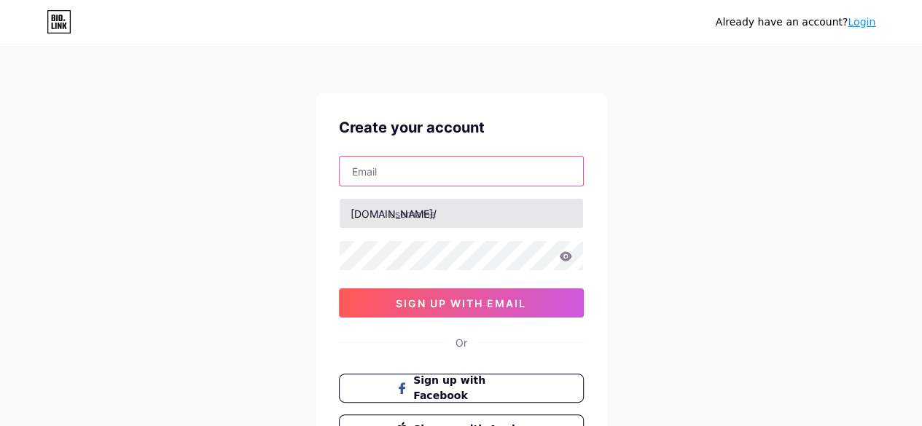
type input "alemba309@gmail.com"
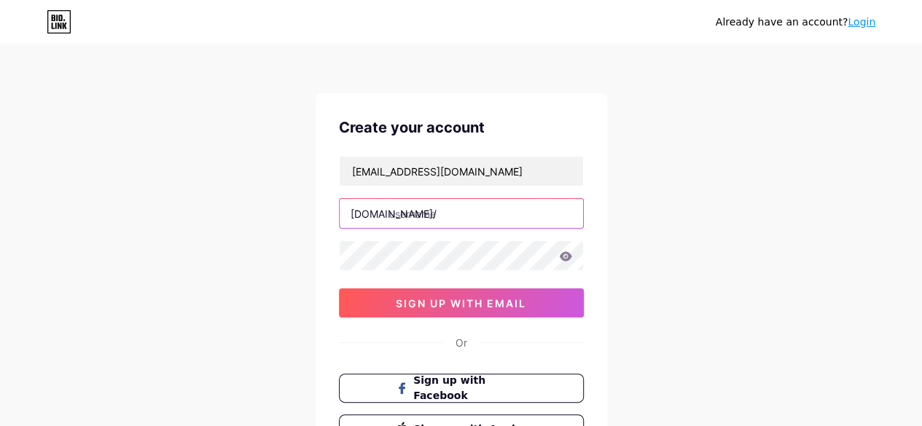
click at [445, 205] on input "text" at bounding box center [461, 213] width 243 height 29
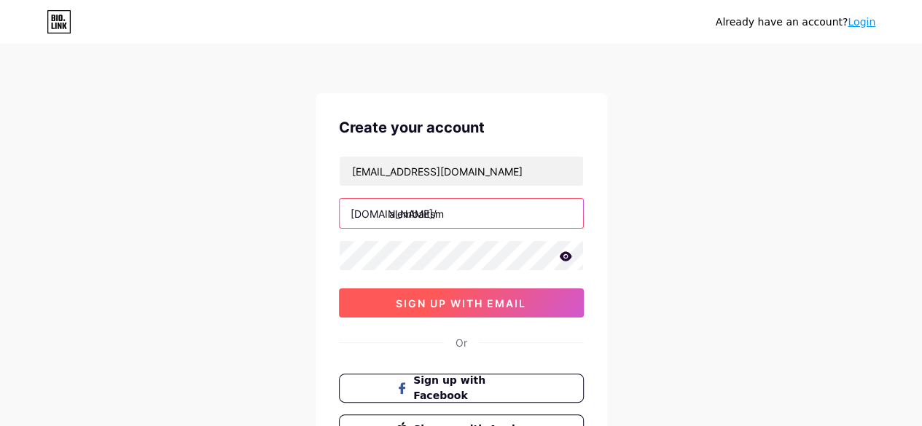
type input "alembaitsm"
click at [496, 298] on span "sign up with email" at bounding box center [461, 303] width 130 height 12
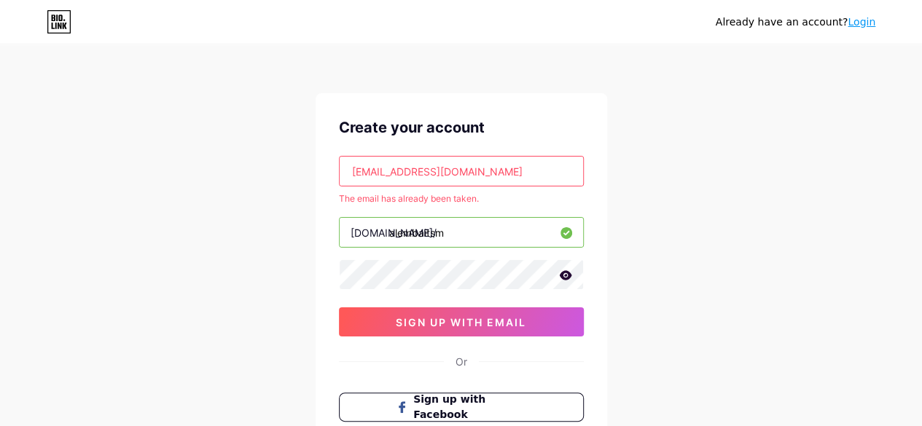
drag, startPoint x: 503, startPoint y: 173, endPoint x: 89, endPoint y: 179, distance: 414.0
click at [73, 181] on div "Already have an account? Login Create your account alemba309@gmail.com The emai…" at bounding box center [461, 288] width 922 height 577
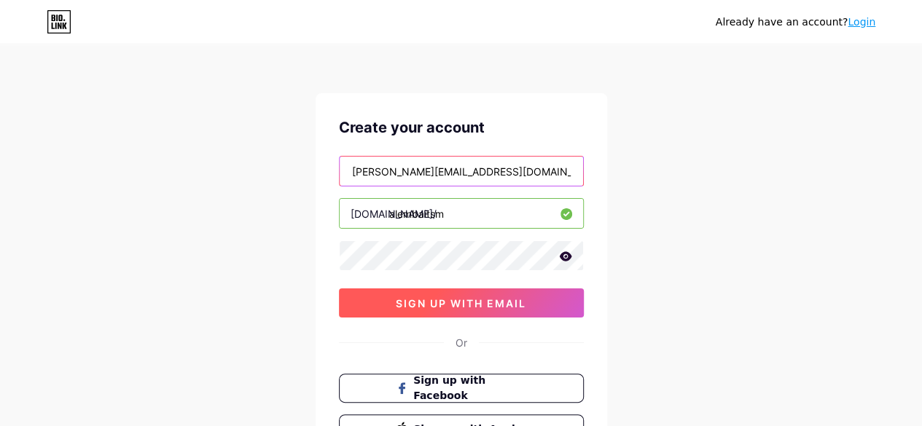
type input "yukti@measuremarketing.com"
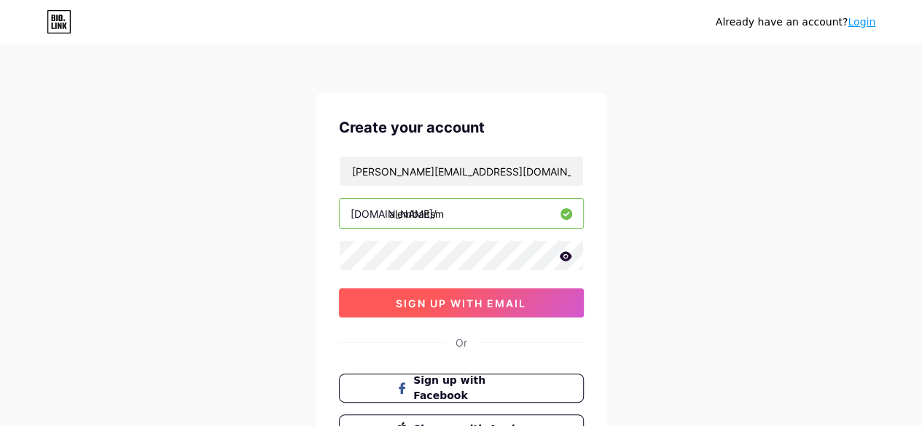
click at [534, 303] on button "sign up with email" at bounding box center [461, 303] width 245 height 29
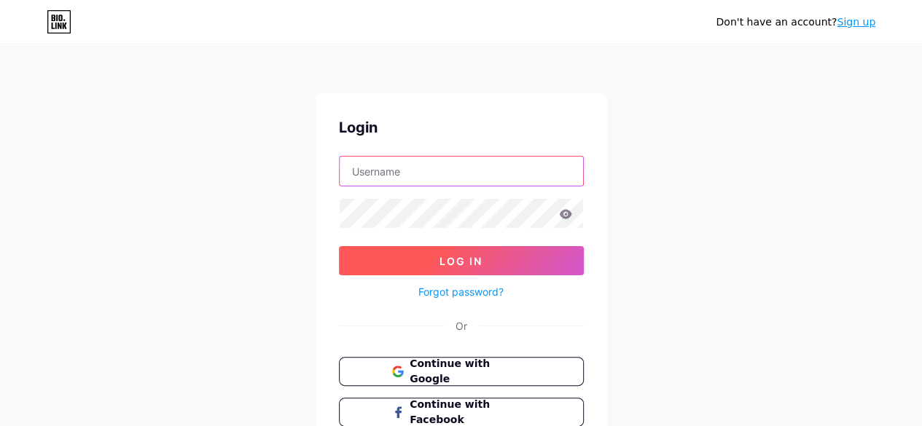
type input "[EMAIL_ADDRESS][DOMAIN_NAME]"
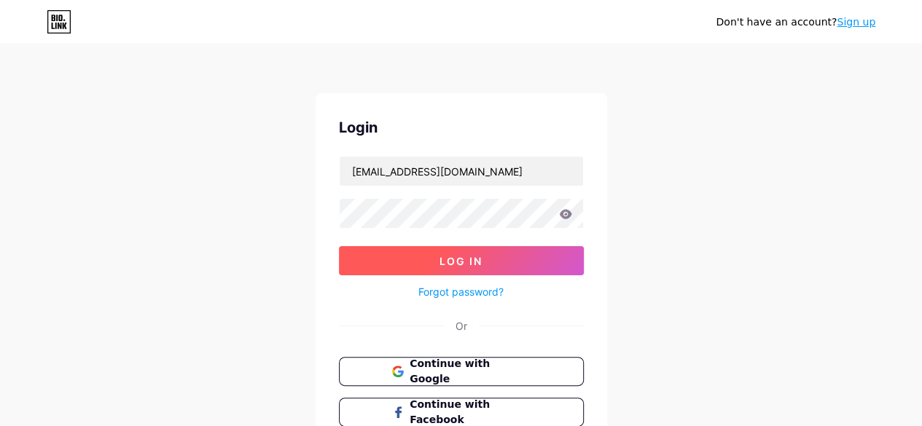
drag, startPoint x: 396, startPoint y: 265, endPoint x: 359, endPoint y: 241, distance: 43.3
click at [395, 263] on button "Log In" at bounding box center [461, 260] width 245 height 29
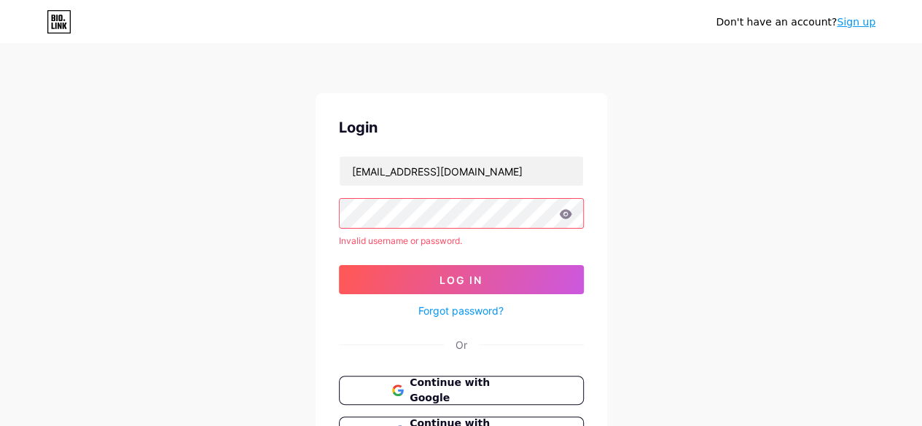
scroll to position [128, 0]
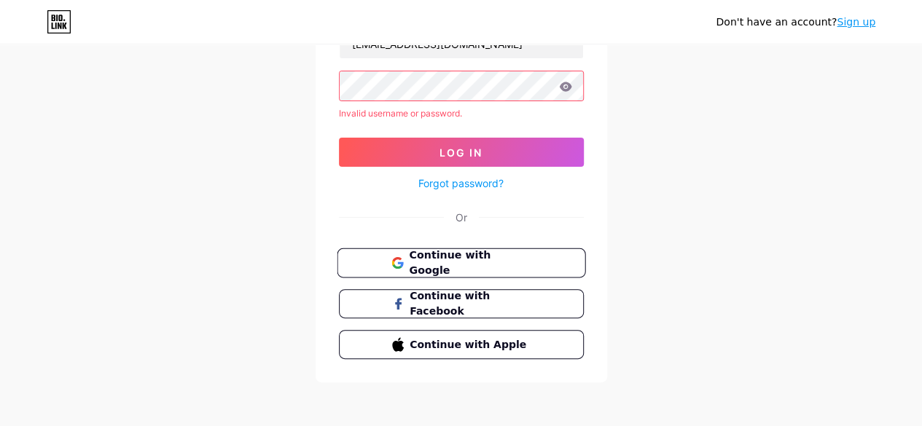
click at [512, 256] on span "Continue with Google" at bounding box center [470, 263] width 122 height 31
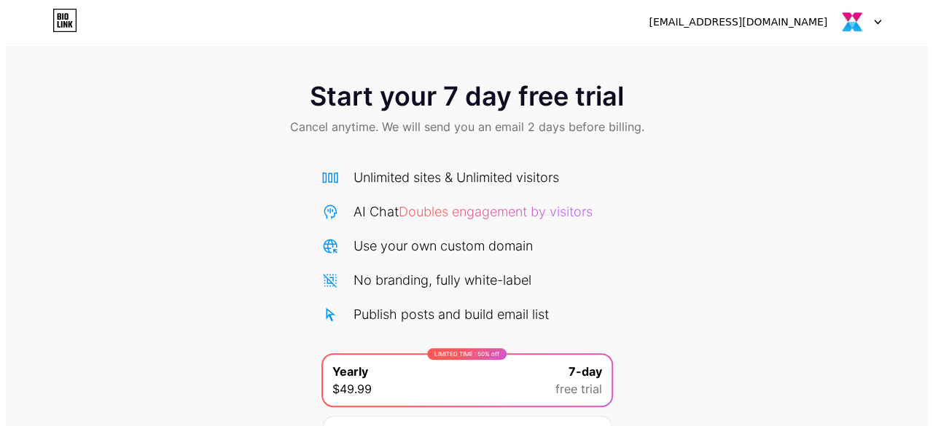
scroll to position [159, 0]
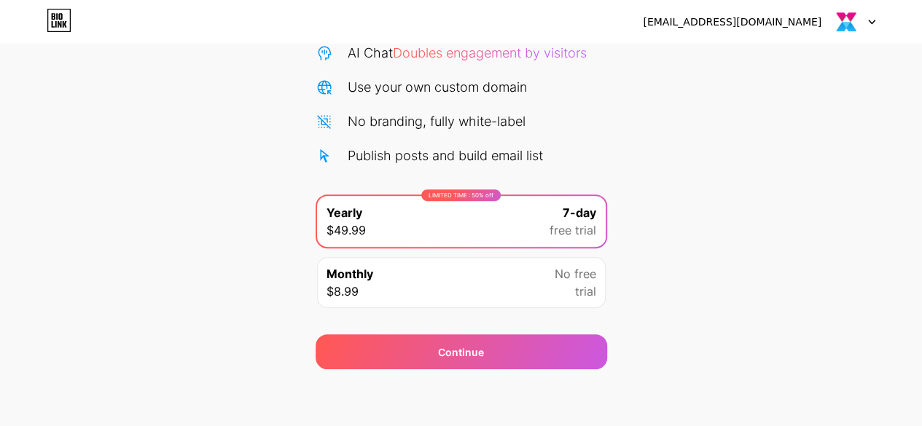
click at [558, 281] on div "No free trial" at bounding box center [576, 282] width 42 height 35
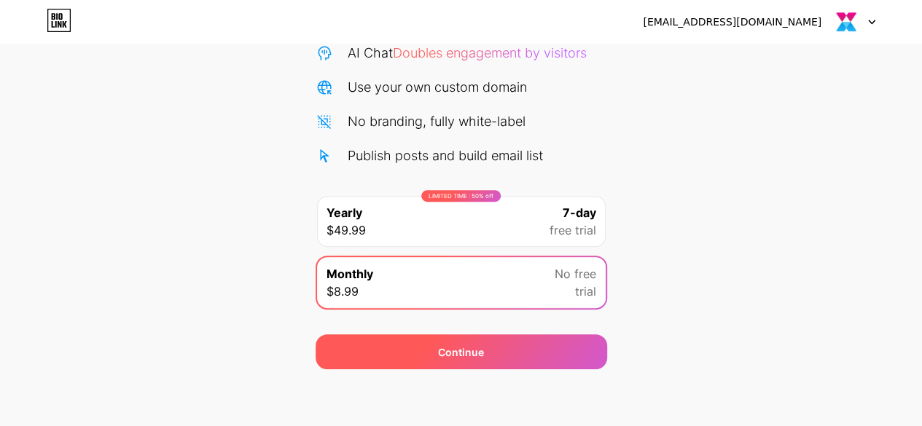
click at [485, 356] on div "Continue" at bounding box center [462, 352] width 292 height 35
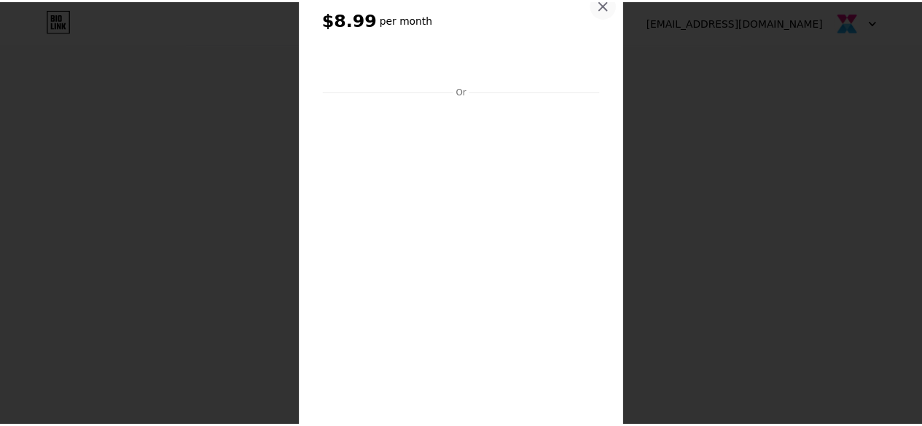
scroll to position [0, 0]
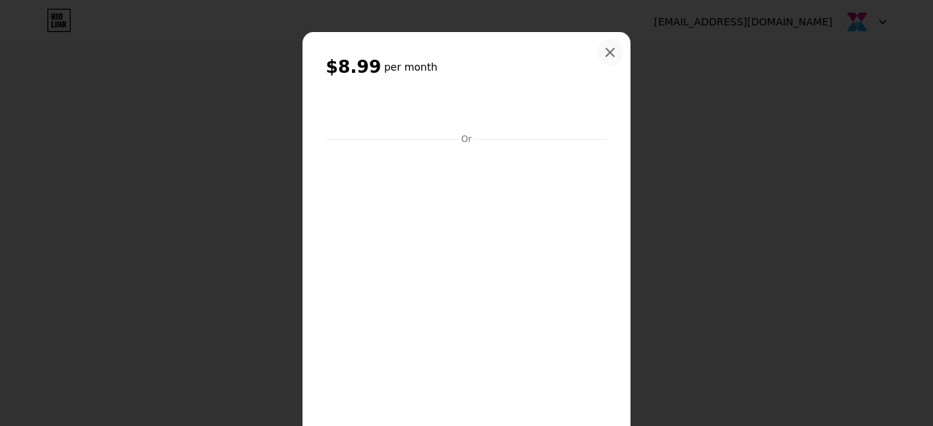
click at [604, 50] on icon at bounding box center [610, 53] width 12 height 12
